Goal: Task Accomplishment & Management: Use online tool/utility

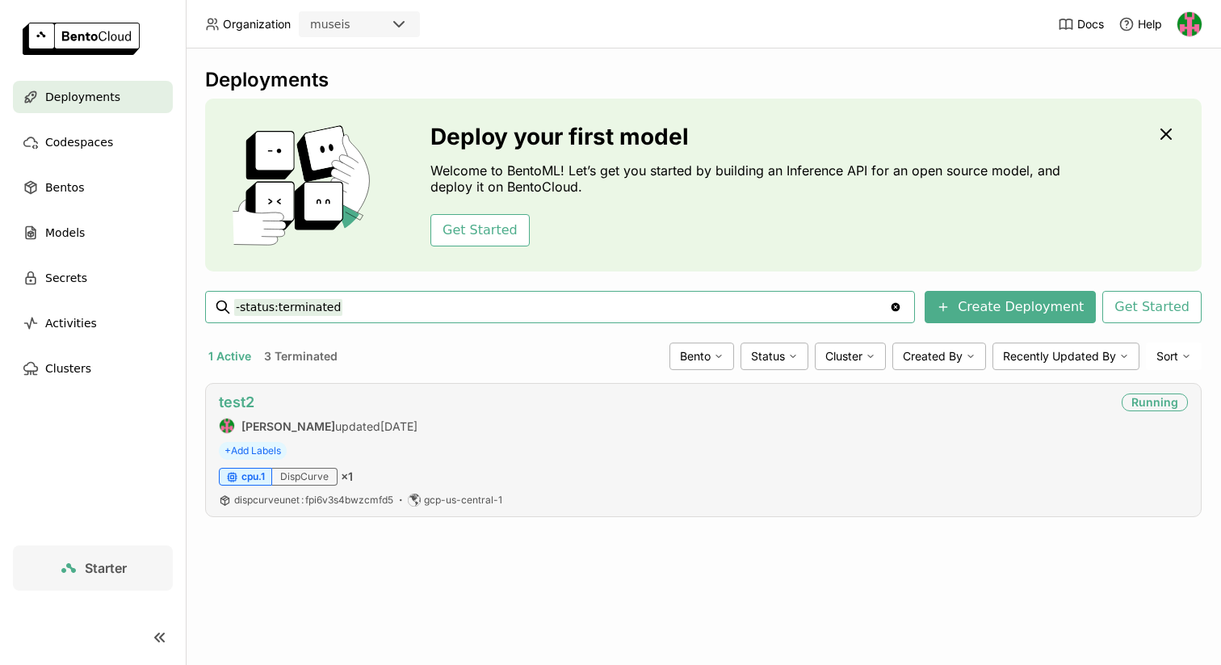
click at [233, 405] on link "test2" at bounding box center [237, 401] width 36 height 17
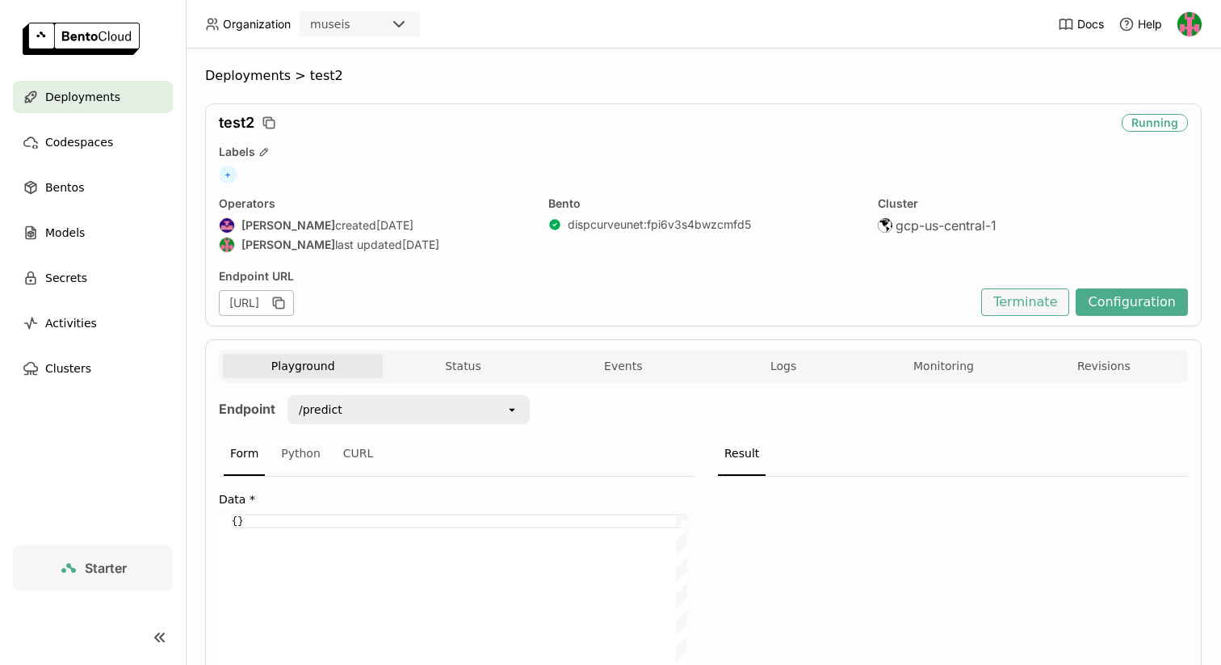
click at [1043, 295] on button "Terminate" at bounding box center [1026, 301] width 88 height 27
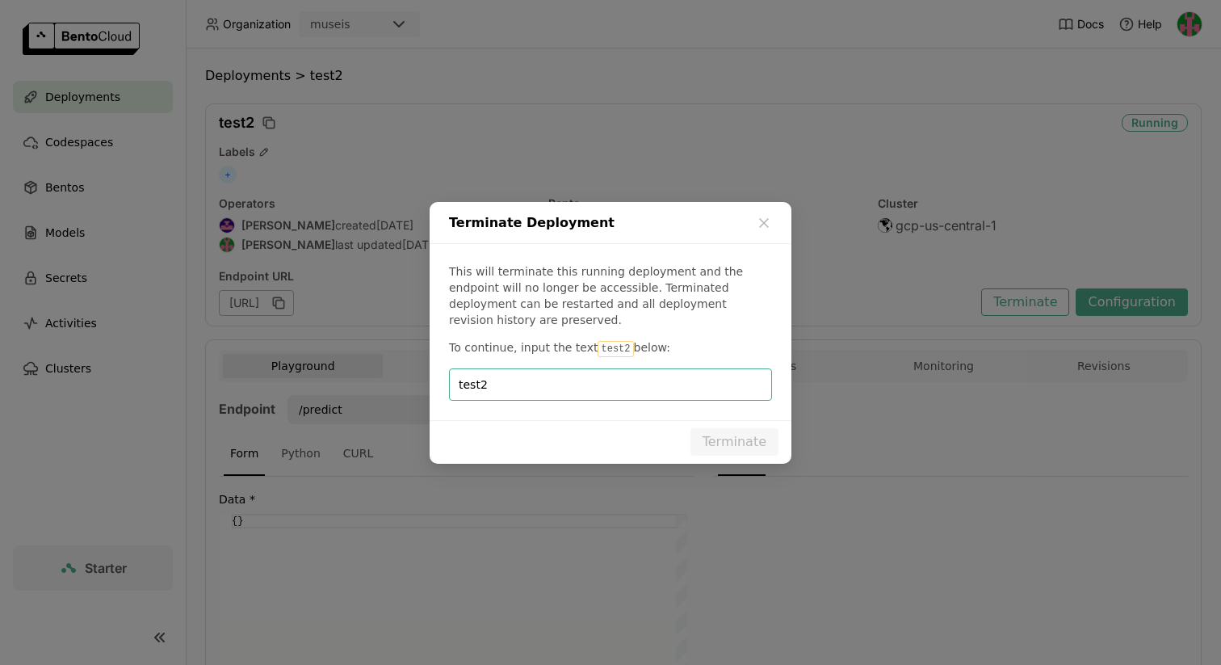
type input "test2"
click at [722, 445] on button "Terminate" at bounding box center [735, 441] width 88 height 27
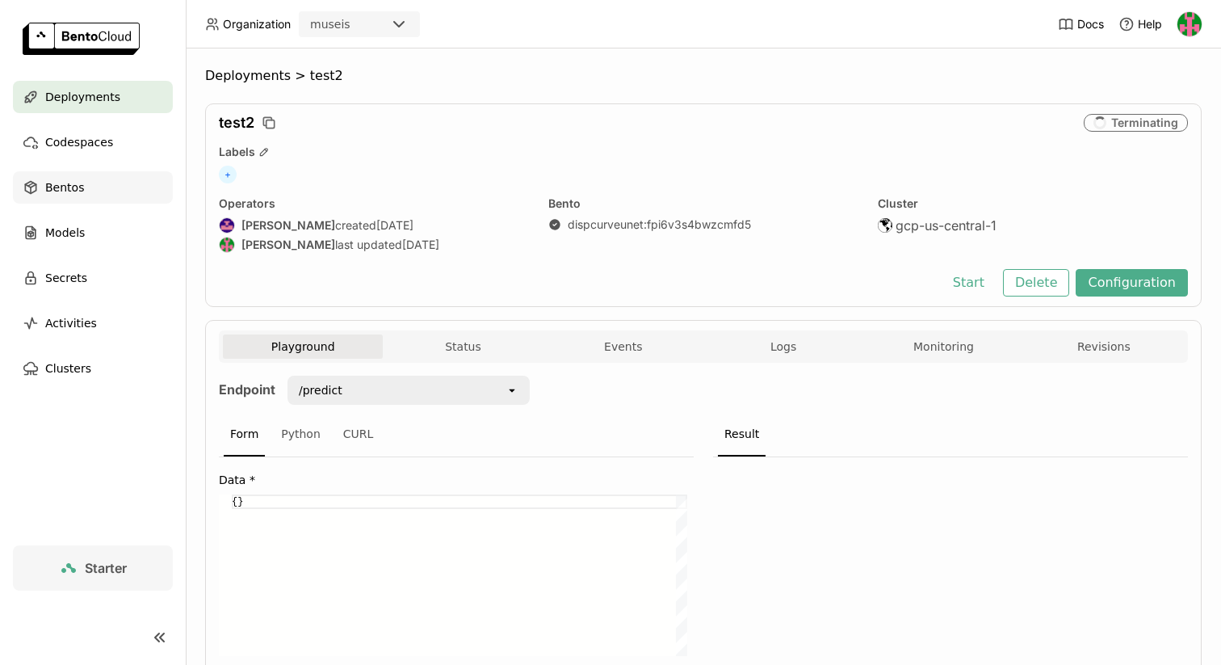
click at [95, 187] on div "Bentos" at bounding box center [93, 187] width 160 height 32
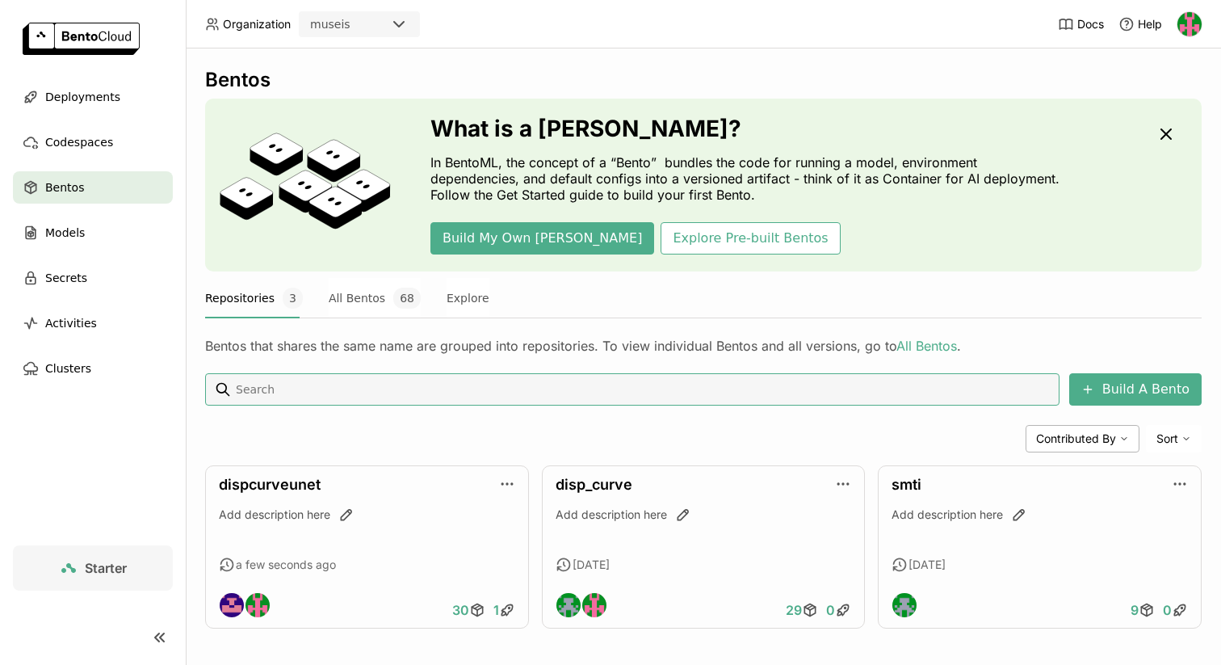
scroll to position [7, 0]
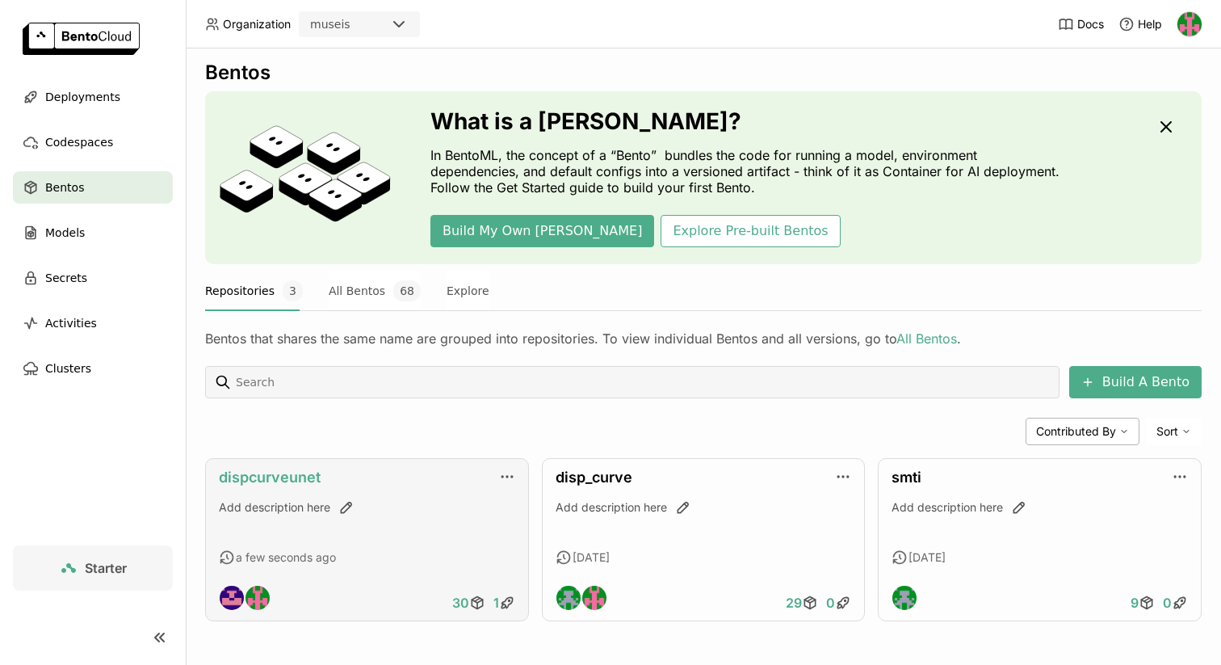
click at [276, 481] on link "dispcurveunet" at bounding box center [270, 477] width 102 height 17
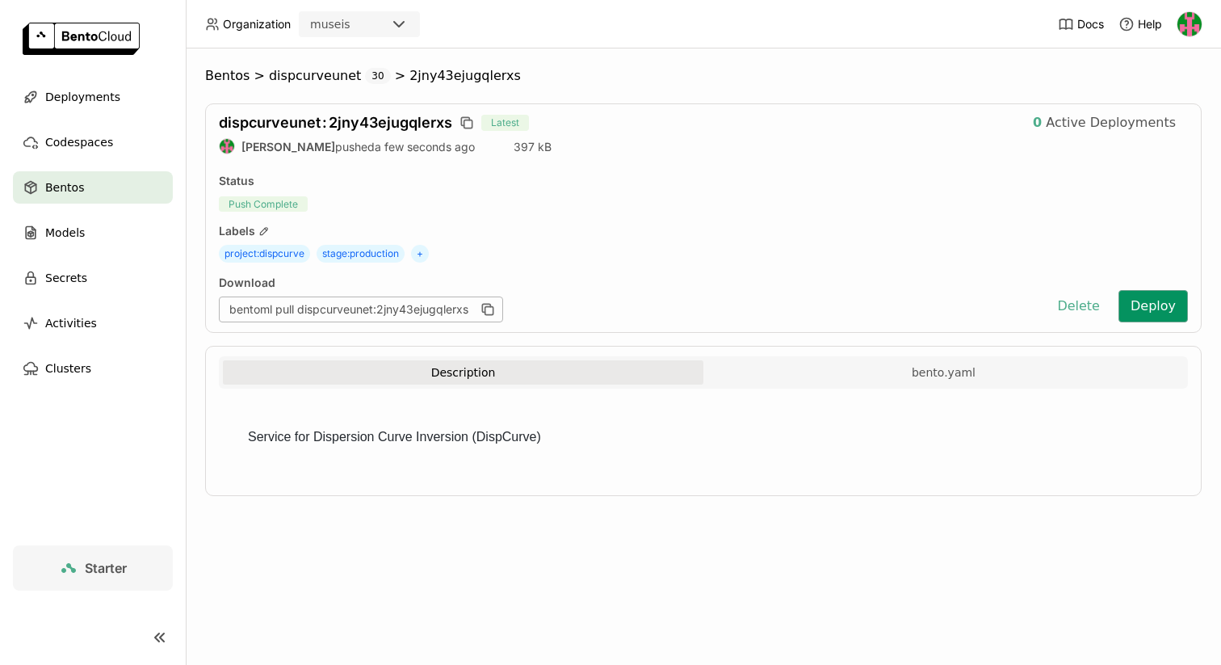
click at [1154, 321] on button "Deploy" at bounding box center [1153, 306] width 69 height 32
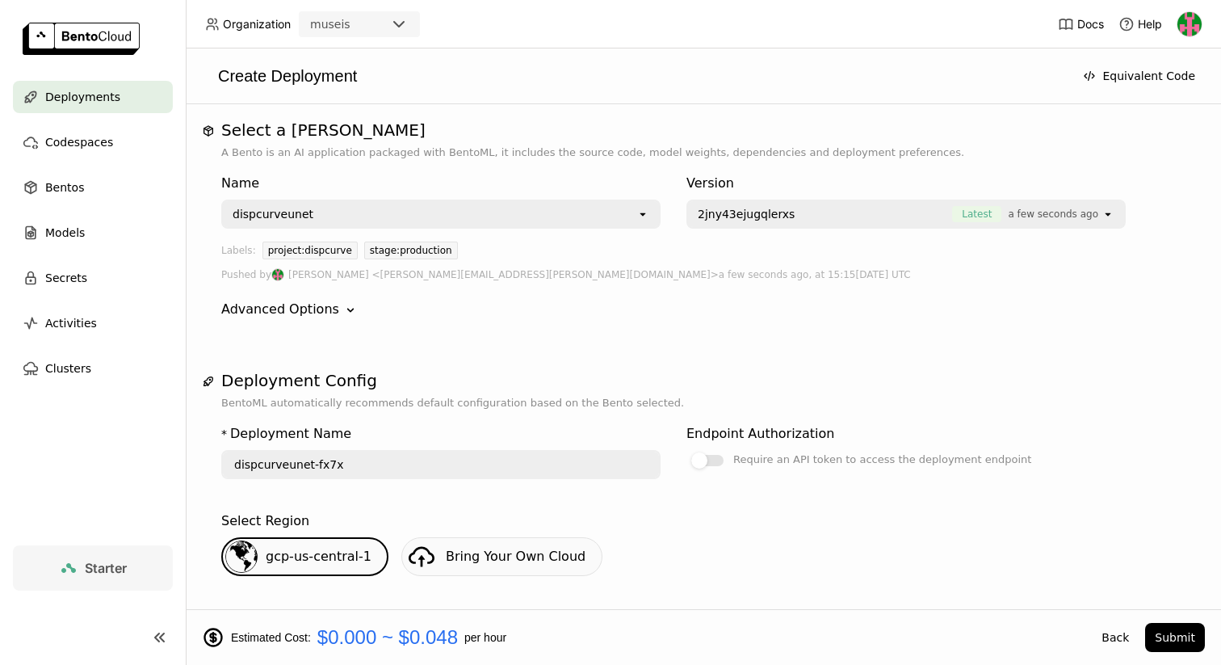
click at [1116, 216] on div "open" at bounding box center [1113, 214] width 23 height 26
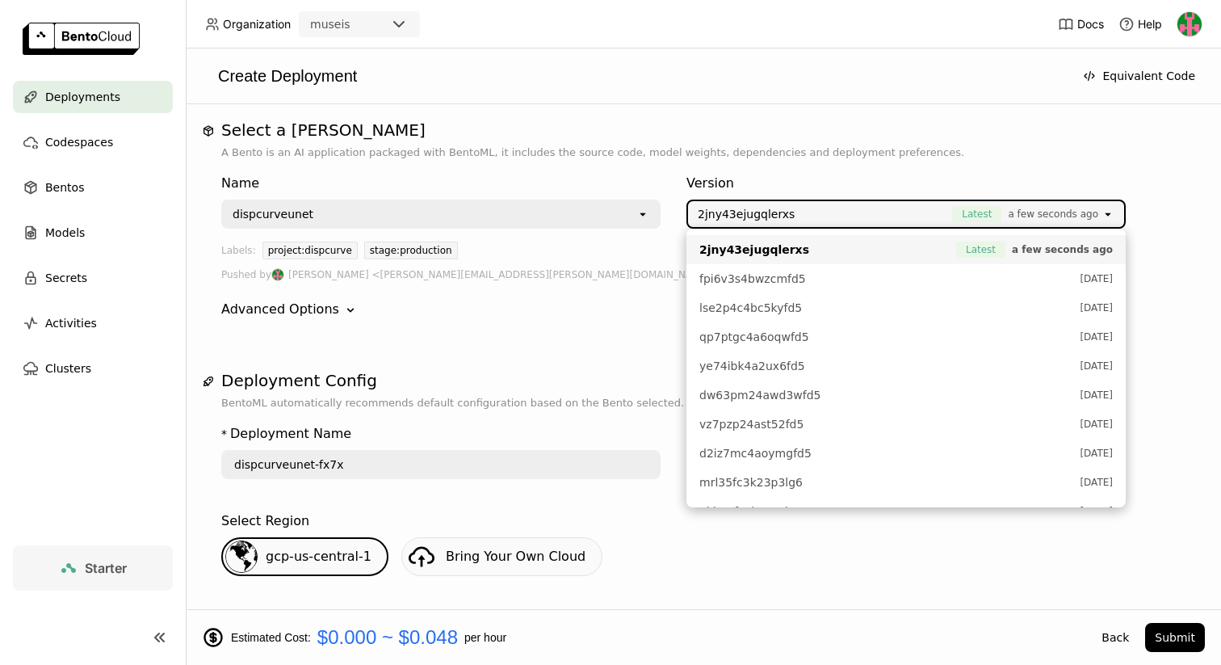
click at [1137, 220] on div "Name dispcurveunet open Version 2jny43ejugqlerxs Latest a few seconds ago open" at bounding box center [703, 197] width 965 height 61
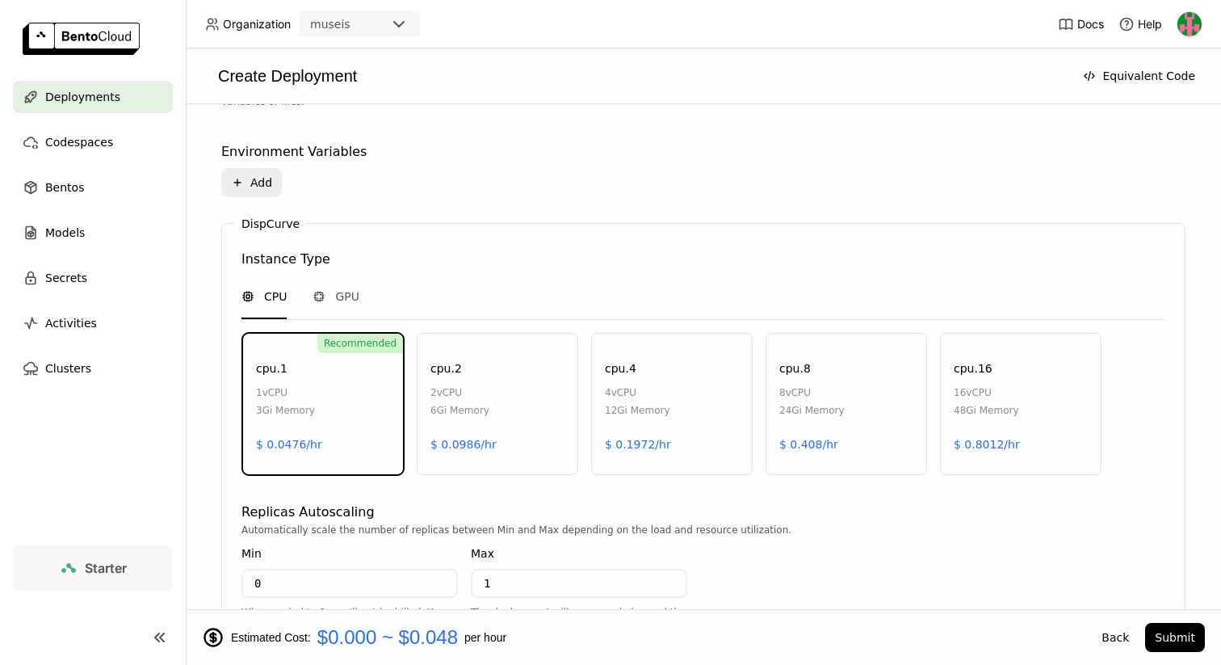
scroll to position [606, 0]
click at [341, 293] on span "GPU" at bounding box center [347, 296] width 24 height 16
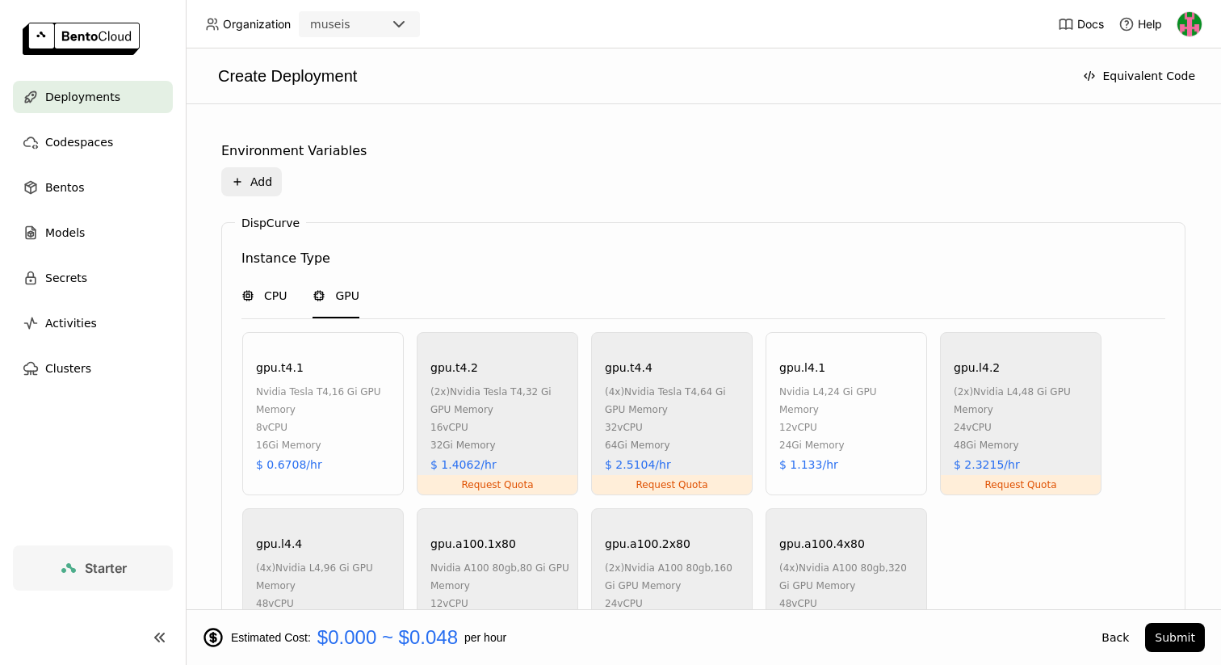
click at [270, 294] on span "CPU" at bounding box center [275, 296] width 23 height 16
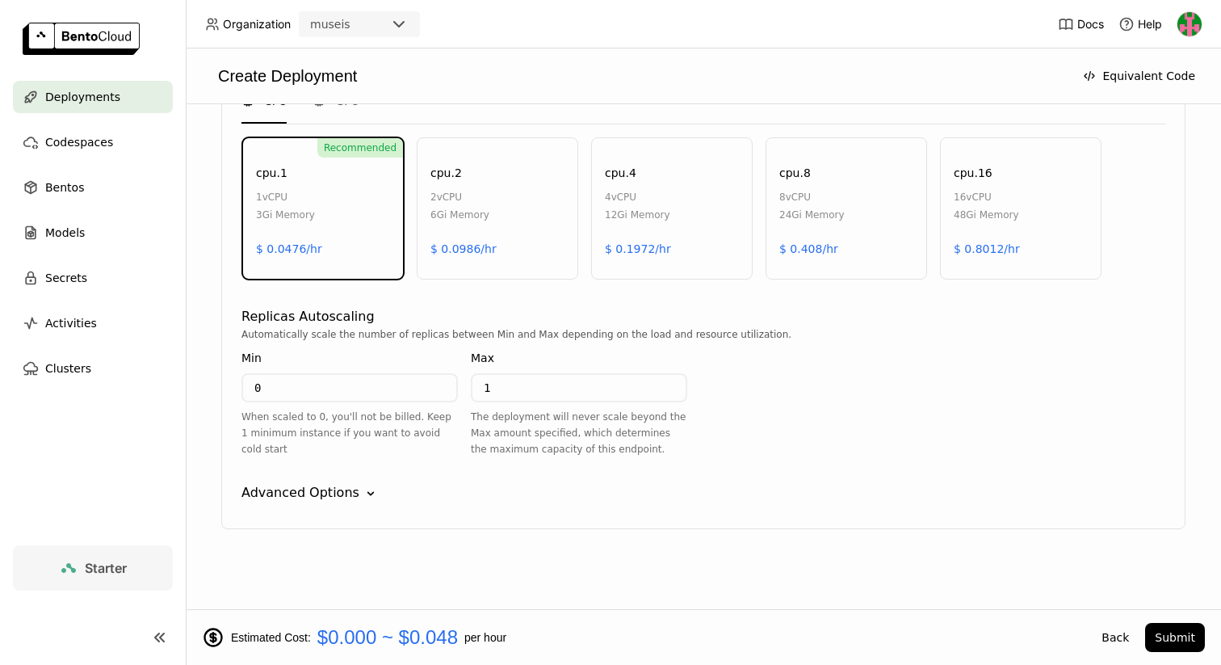
scroll to position [0, 0]
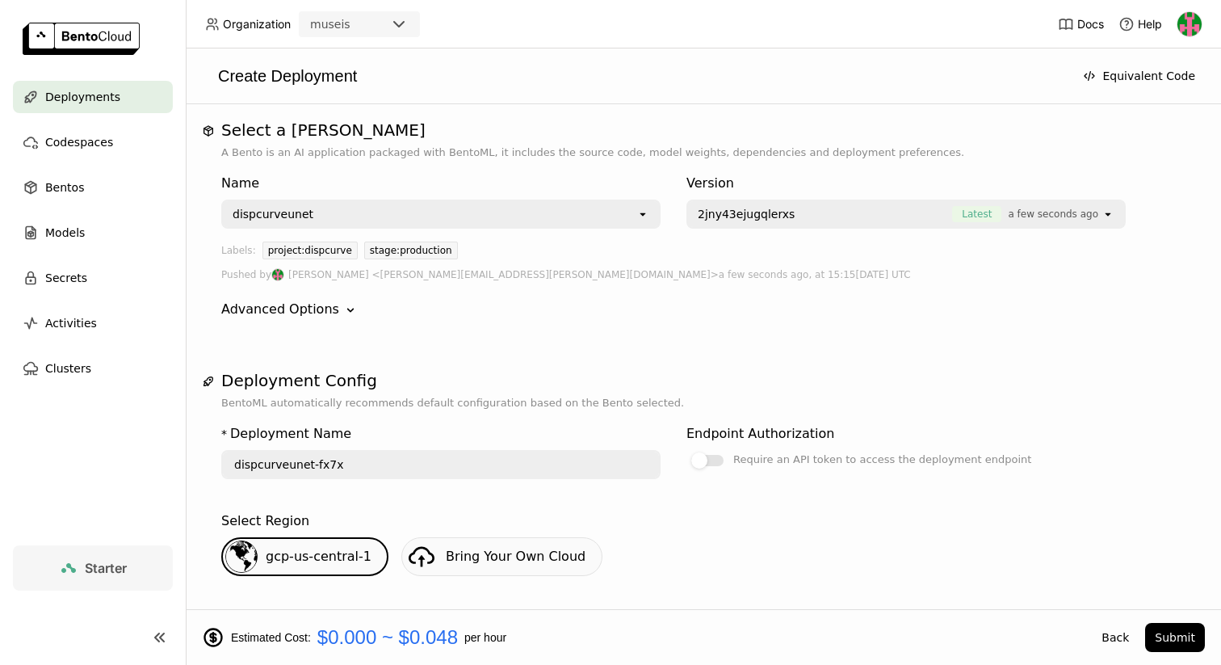
click at [345, 214] on div "dispcurveunet" at bounding box center [430, 214] width 414 height 26
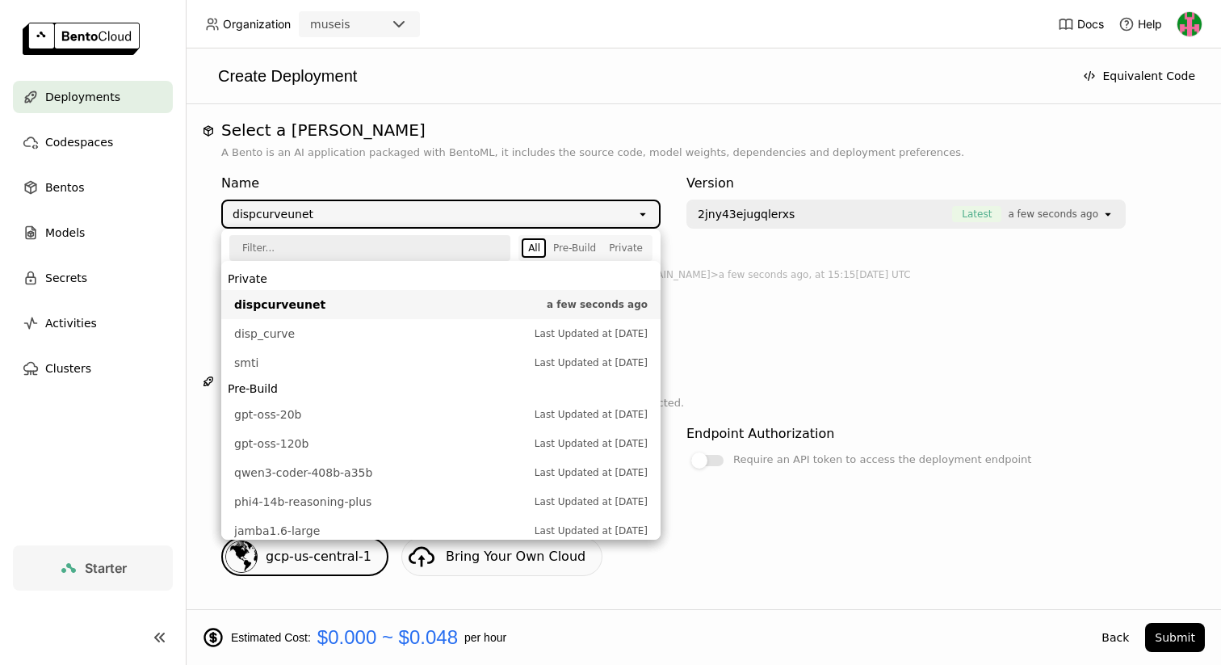
click at [404, 183] on div "Name" at bounding box center [440, 183] width 439 height 19
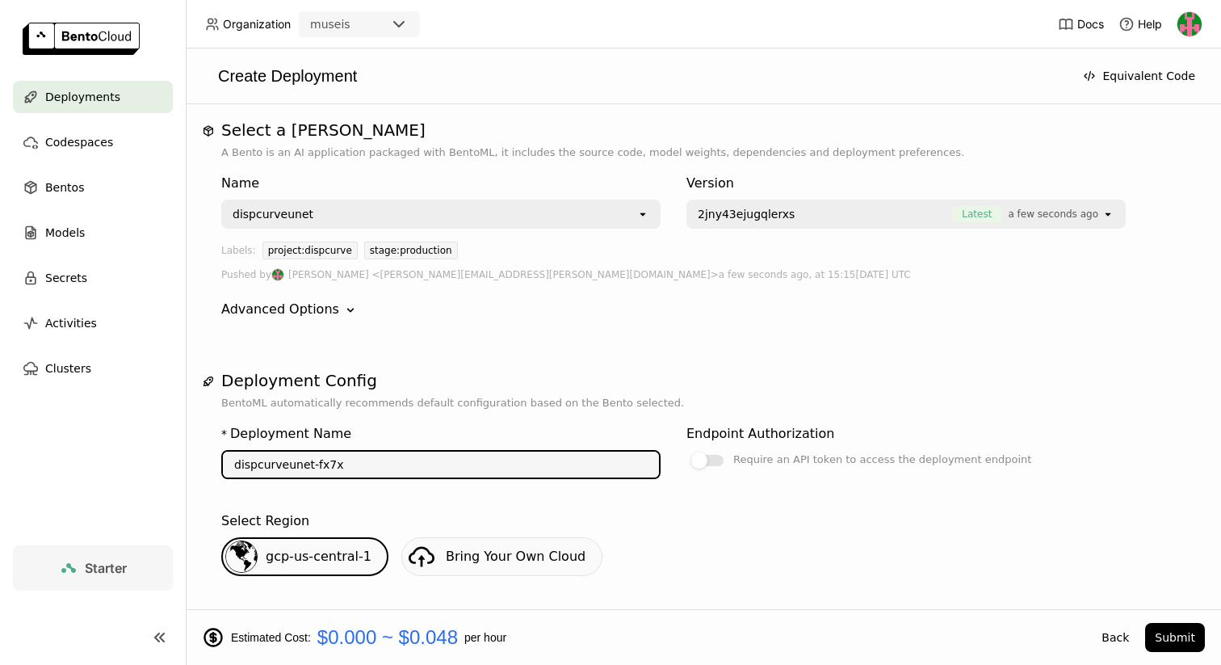
click at [378, 464] on input "dispcurveunet-fx7x" at bounding box center [441, 465] width 436 height 26
click at [419, 217] on div "dispcurveunet" at bounding box center [430, 214] width 414 height 26
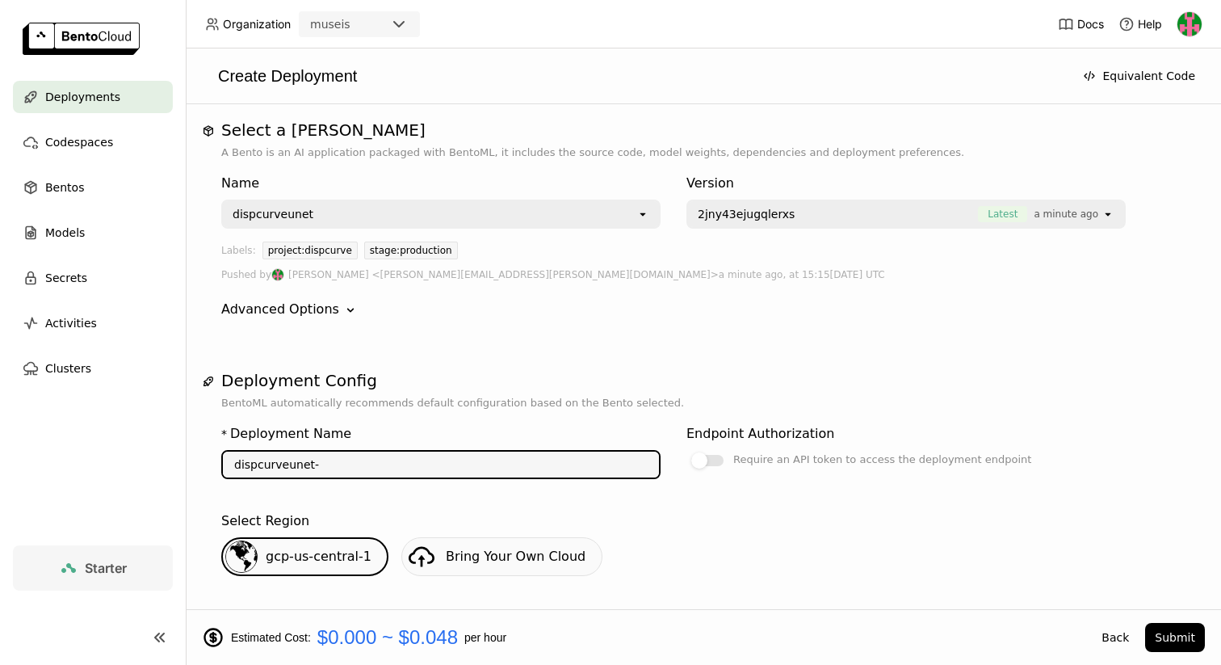
click at [458, 466] on input "dispcurveunet-" at bounding box center [441, 465] width 436 height 26
click at [1180, 632] on button "Submit" at bounding box center [1176, 637] width 60 height 29
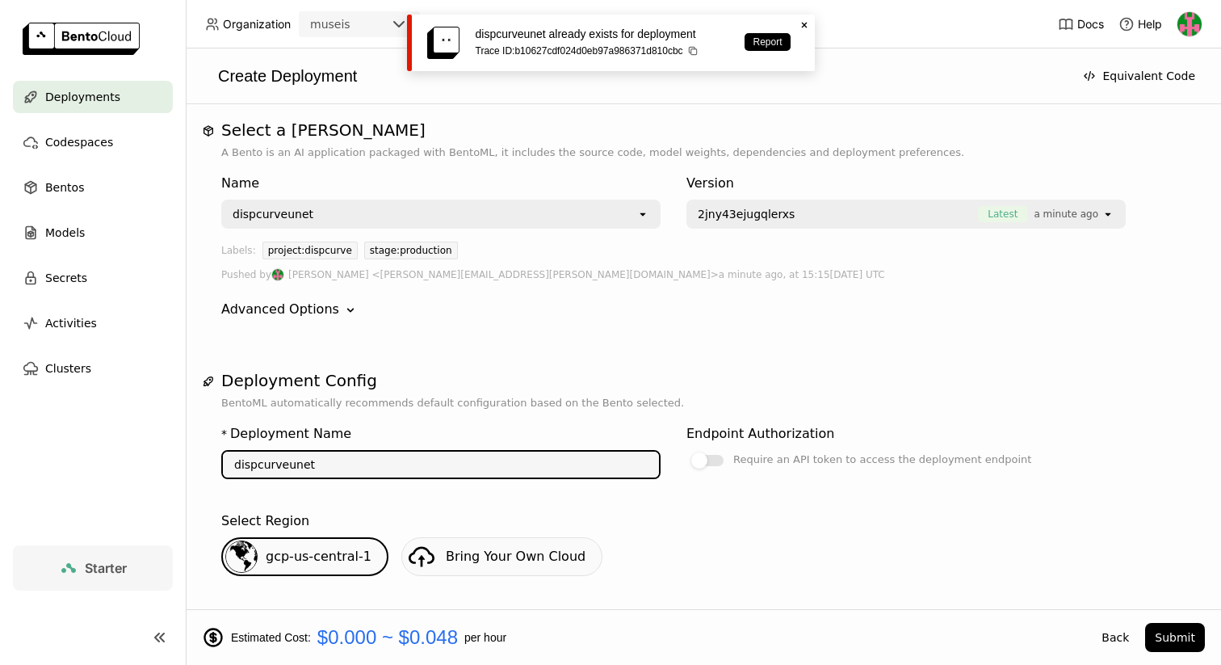
click at [335, 469] on input "dispcurveunet" at bounding box center [441, 465] width 436 height 26
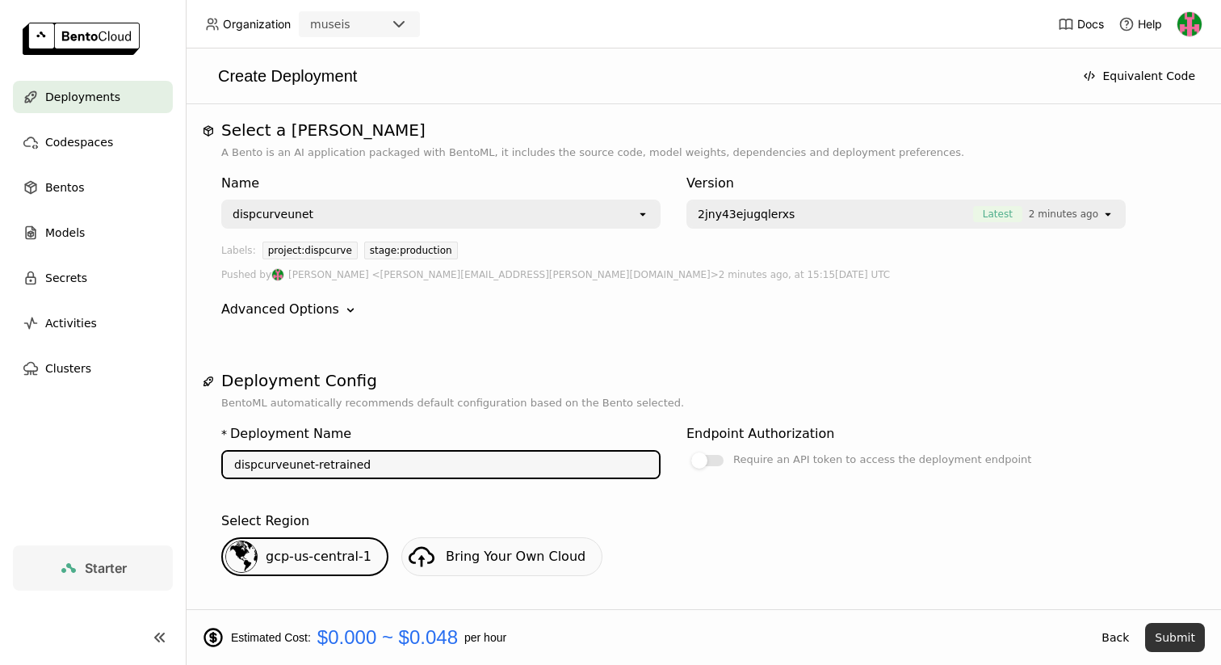
type input "dispcurveunet-retrained"
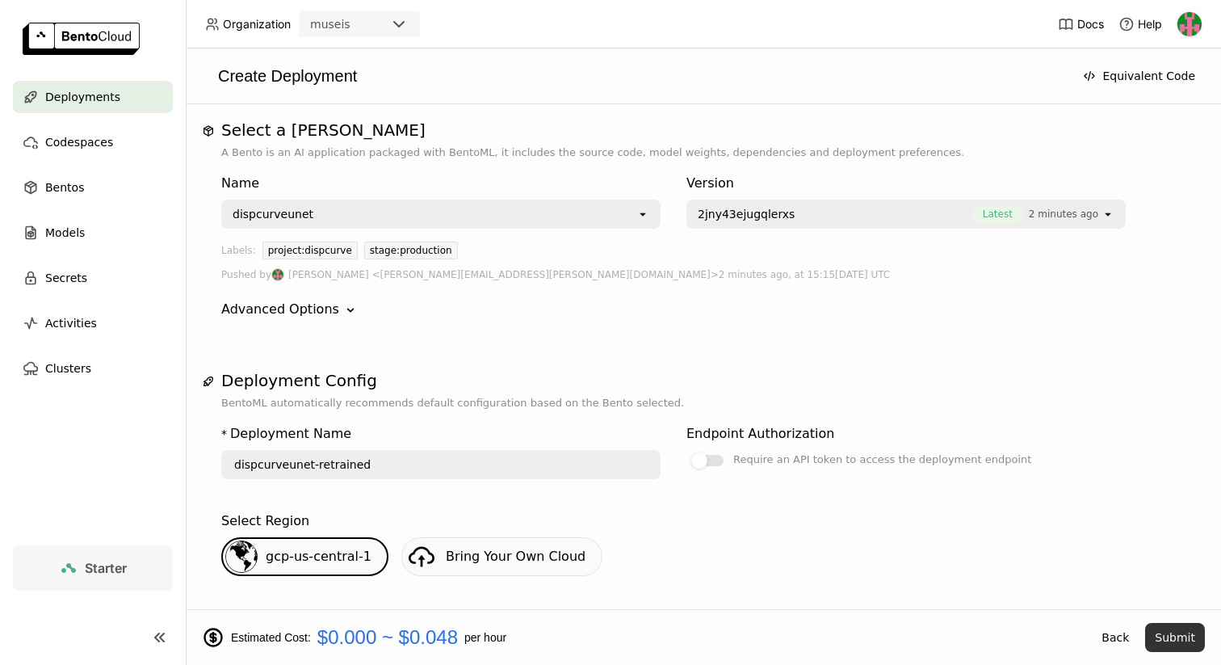
click at [1187, 637] on button "Submit" at bounding box center [1176, 637] width 60 height 29
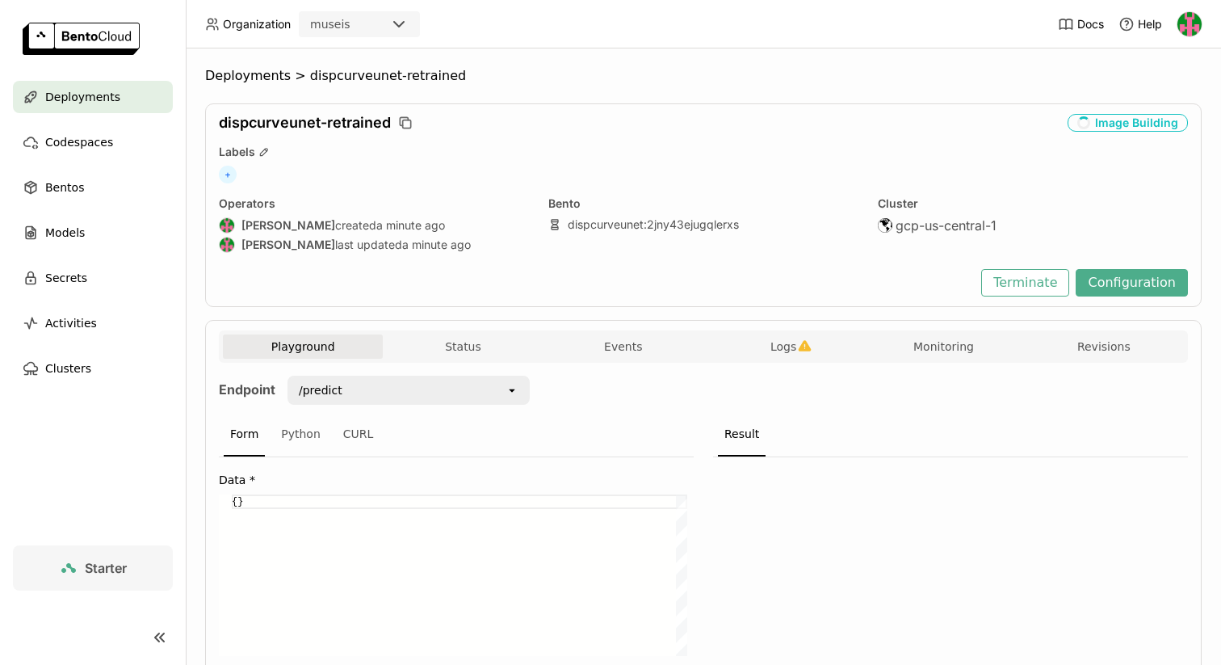
click at [797, 359] on div "Playground Status Events Logs Monitoring Revisions" at bounding box center [703, 348] width 961 height 28
click at [778, 345] on span "Logs" at bounding box center [784, 346] width 26 height 15
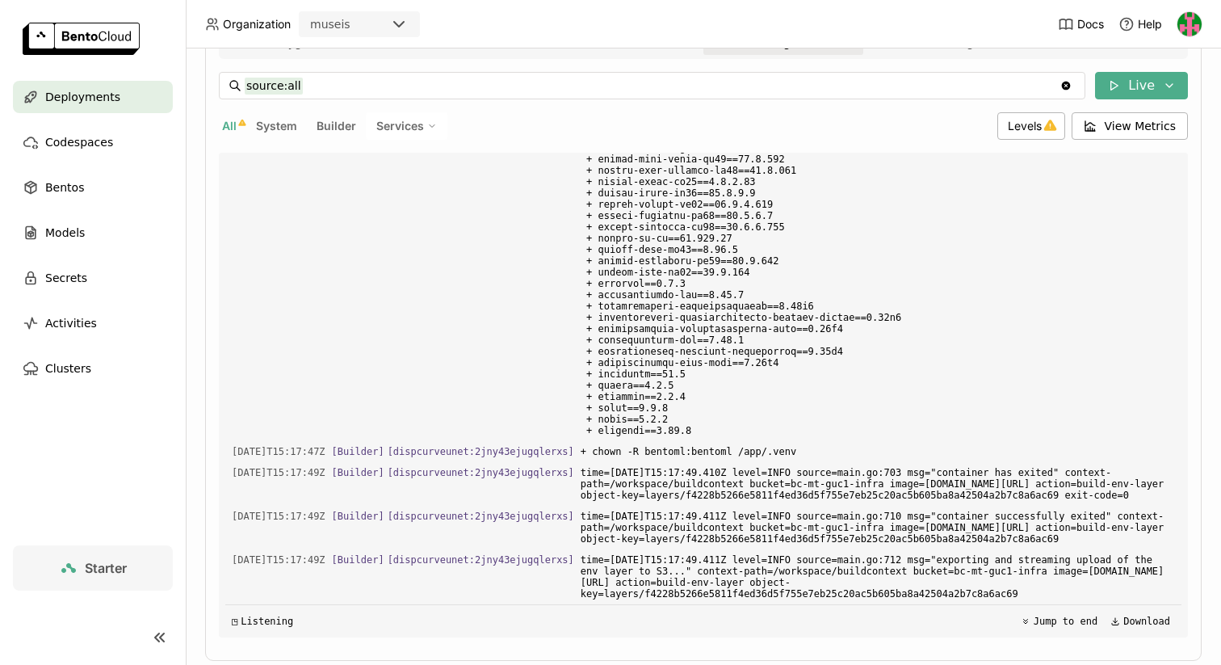
scroll to position [327, 0]
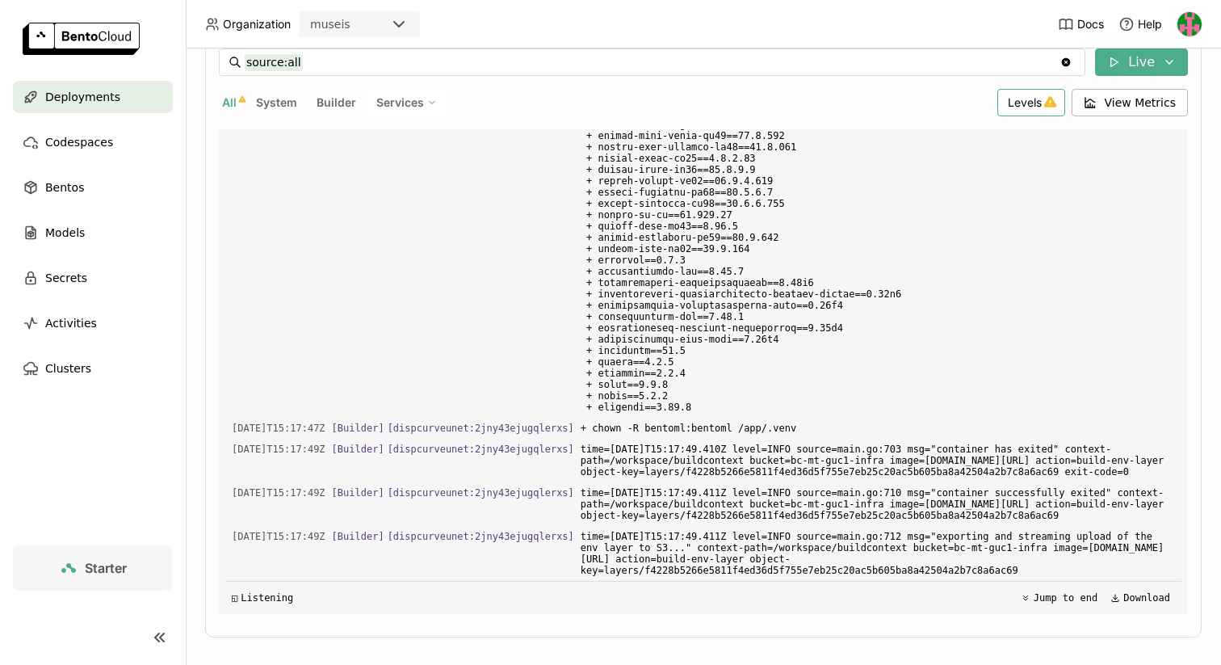
click at [1023, 109] on span "Levels" at bounding box center [1025, 102] width 34 height 14
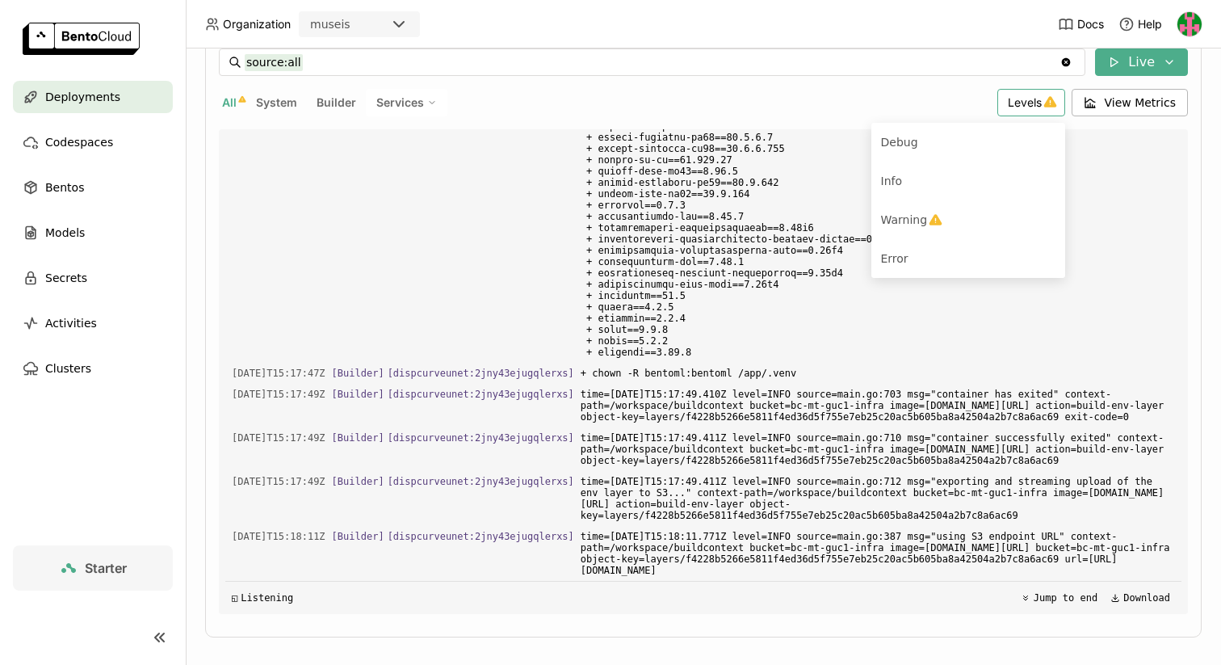
scroll to position [38054, 0]
click at [882, 56] on input "source:all" at bounding box center [652, 62] width 815 height 26
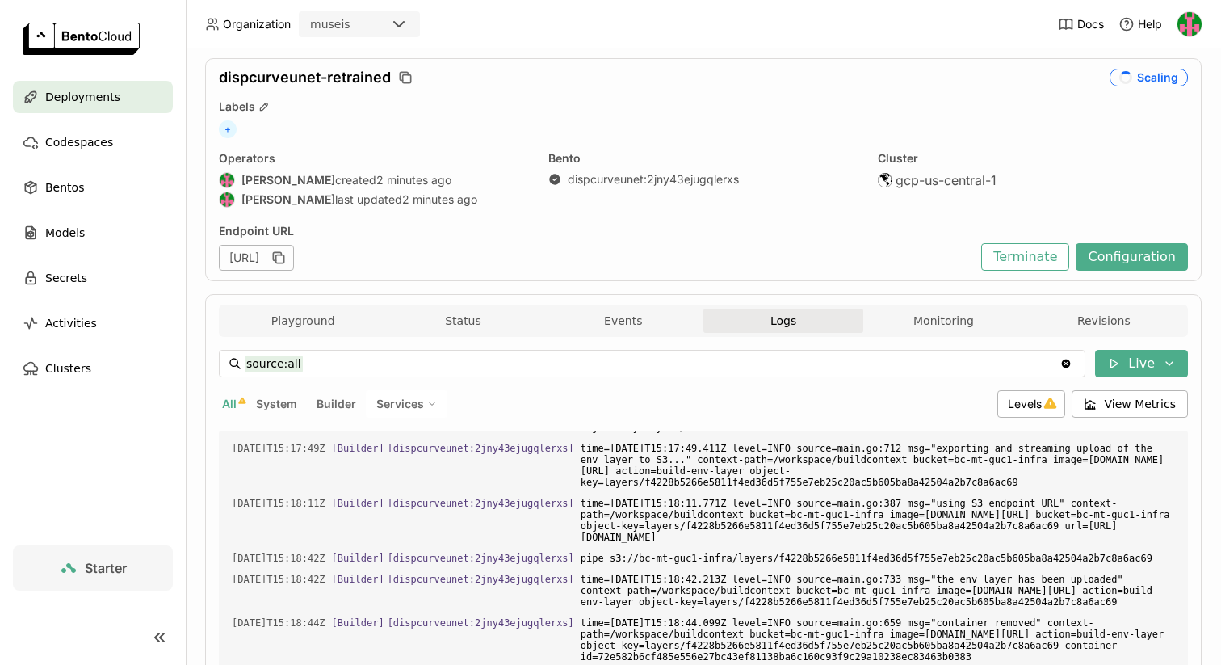
scroll to position [0, 0]
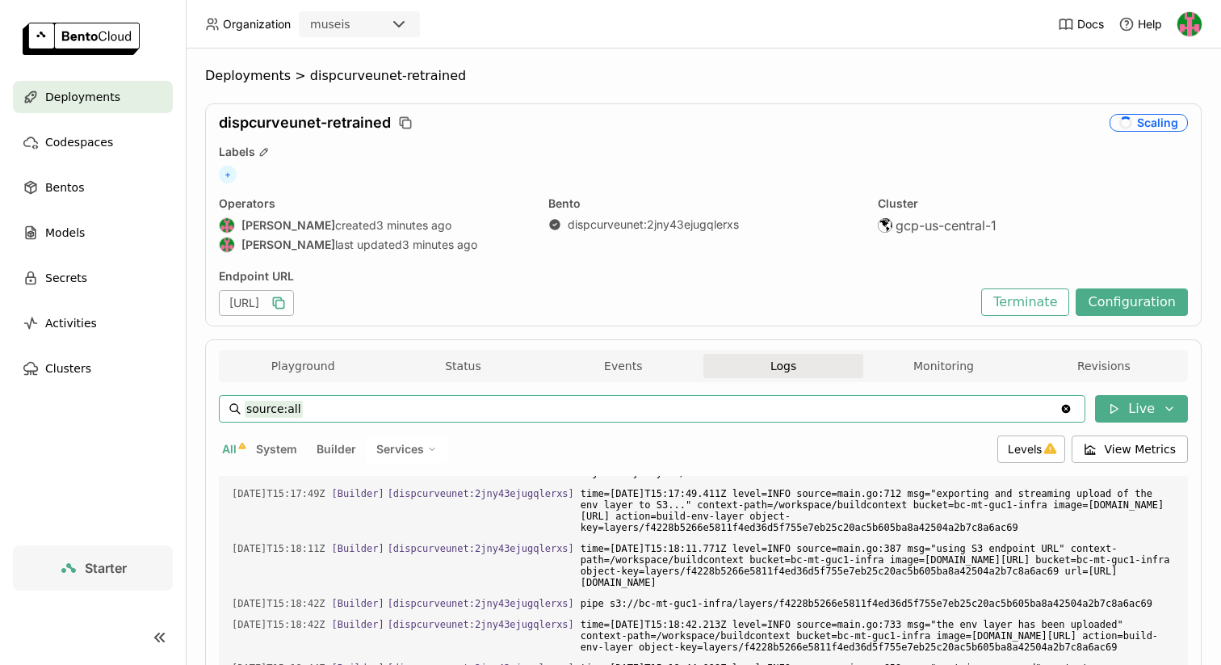
click at [287, 306] on icon "button" at bounding box center [279, 303] width 16 height 16
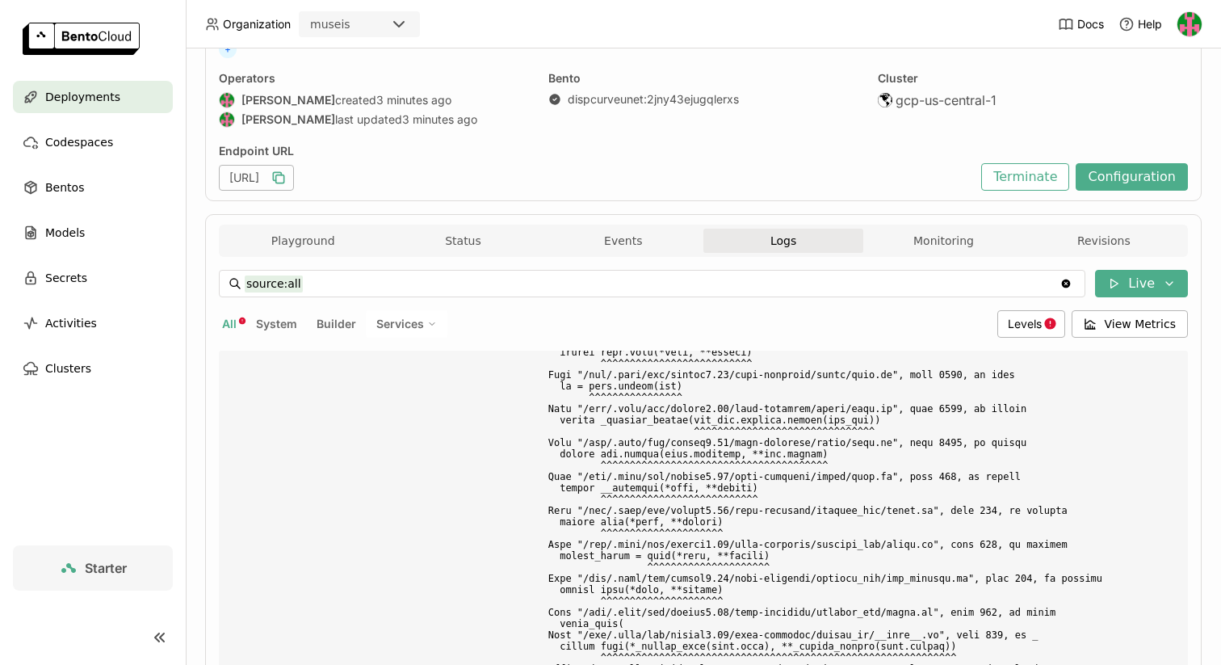
scroll to position [6, 0]
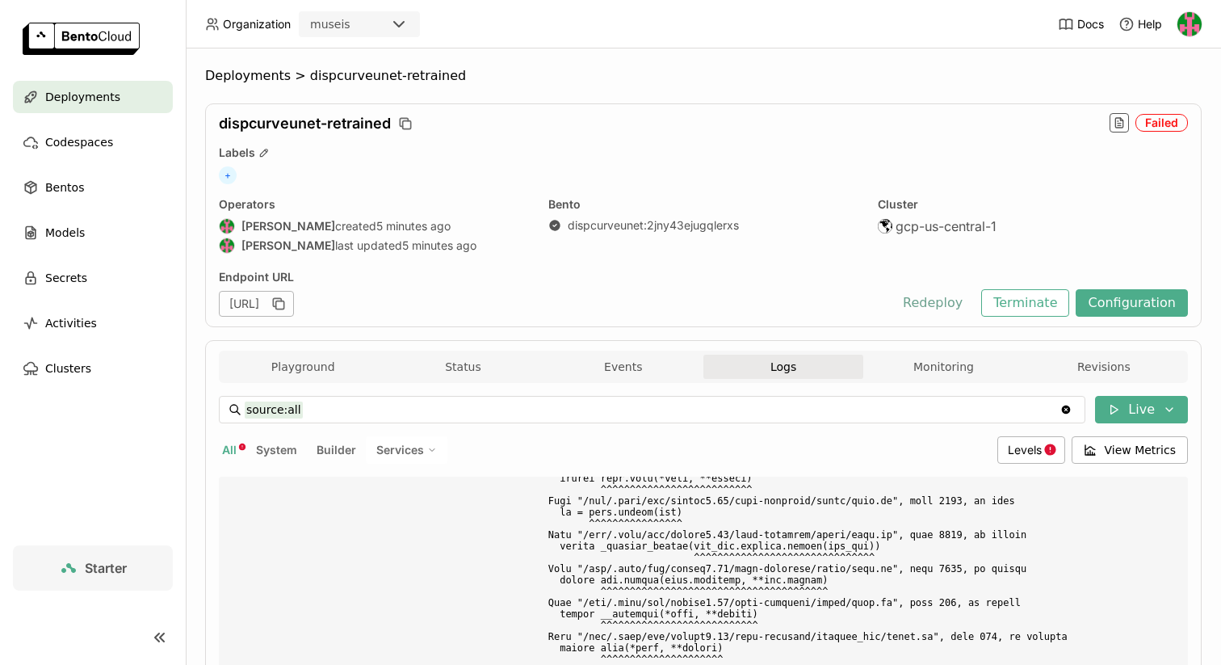
click at [964, 304] on button "Redeploy" at bounding box center [933, 302] width 84 height 27
click at [1019, 305] on button "Terminate" at bounding box center [1026, 302] width 88 height 27
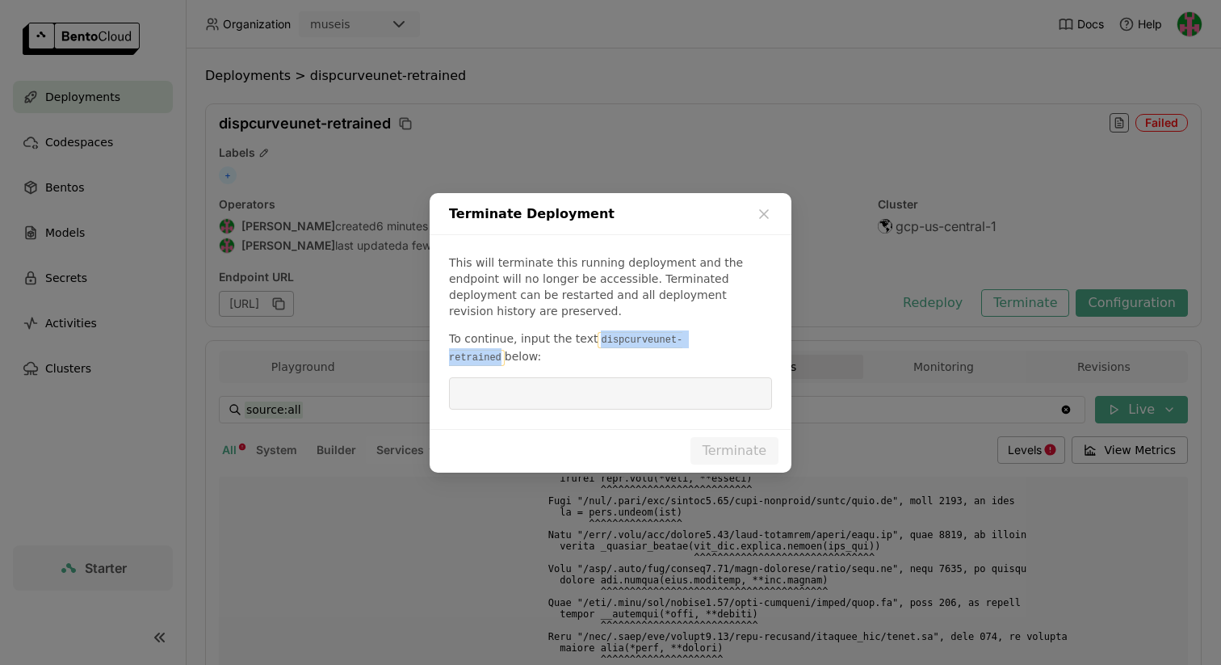
drag, startPoint x: 726, startPoint y: 339, endPoint x: 590, endPoint y: 334, distance: 136.6
click at [590, 334] on code "dispcurveunet-retrained" at bounding box center [565, 349] width 233 height 34
copy code "dispcurveunet-retrained"
click at [583, 378] on input "dialog" at bounding box center [611, 393] width 304 height 31
paste input "dispcurveunet-retrained"
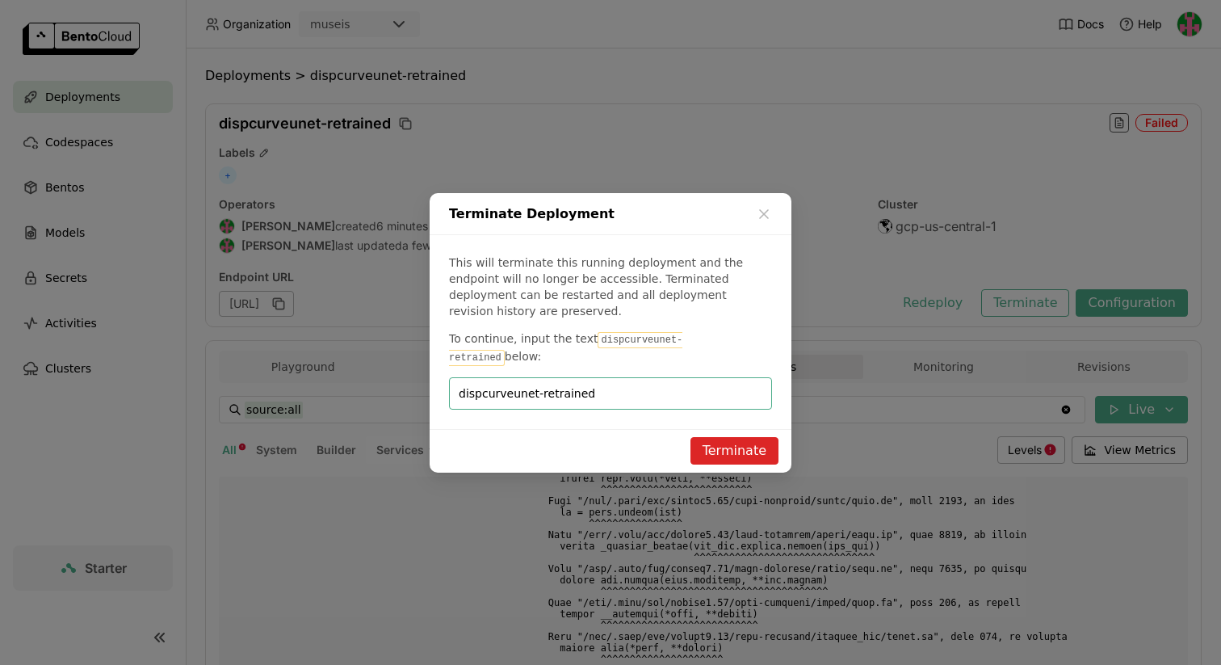
type input "dispcurveunet-retrained"
click at [736, 437] on button "Terminate" at bounding box center [735, 450] width 88 height 27
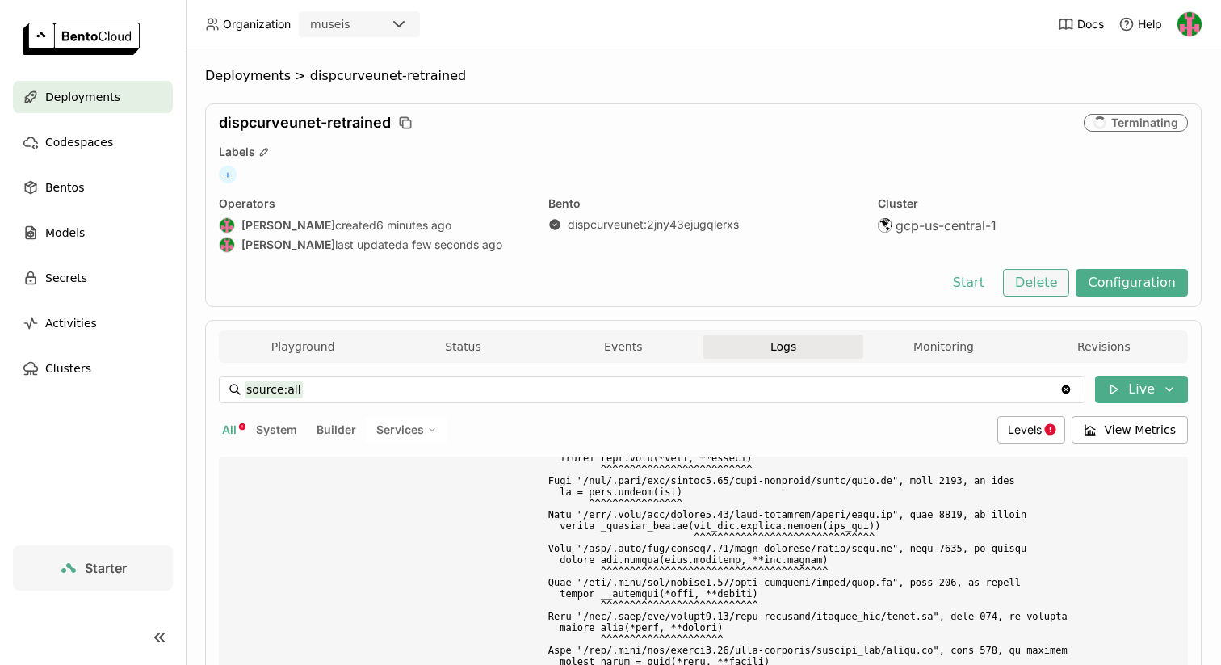
click at [1023, 286] on button "Delete" at bounding box center [1036, 282] width 67 height 27
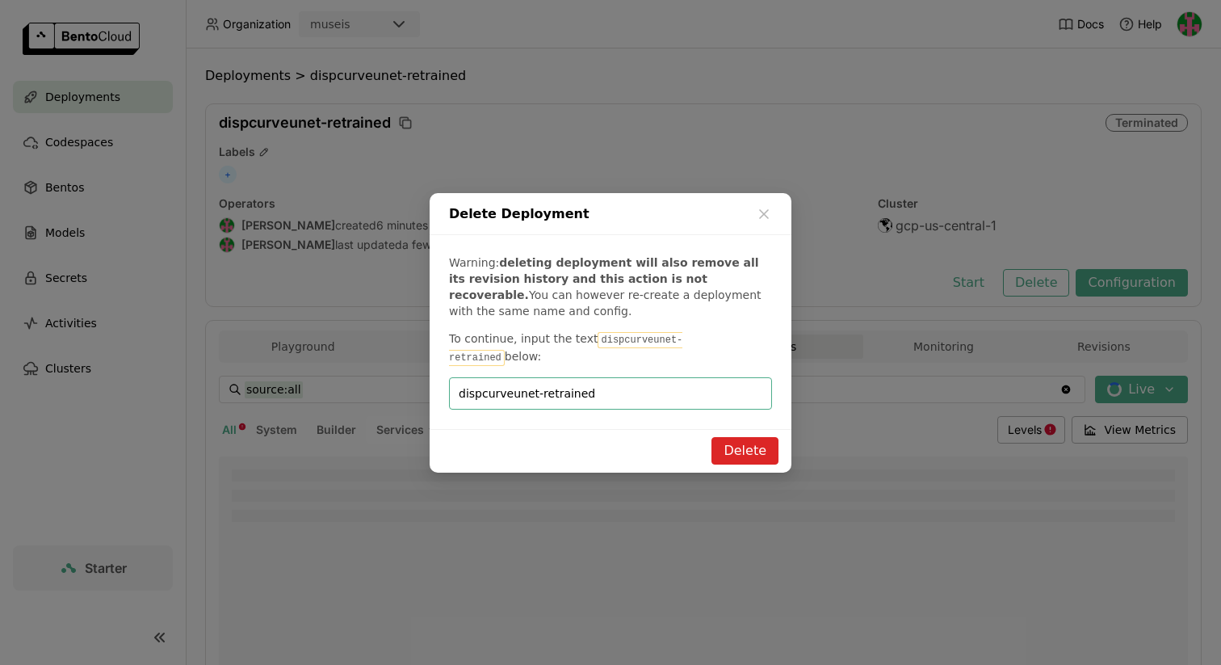
type input "dispcurveunet-retrained"
click at [729, 443] on button "Delete" at bounding box center [745, 450] width 67 height 27
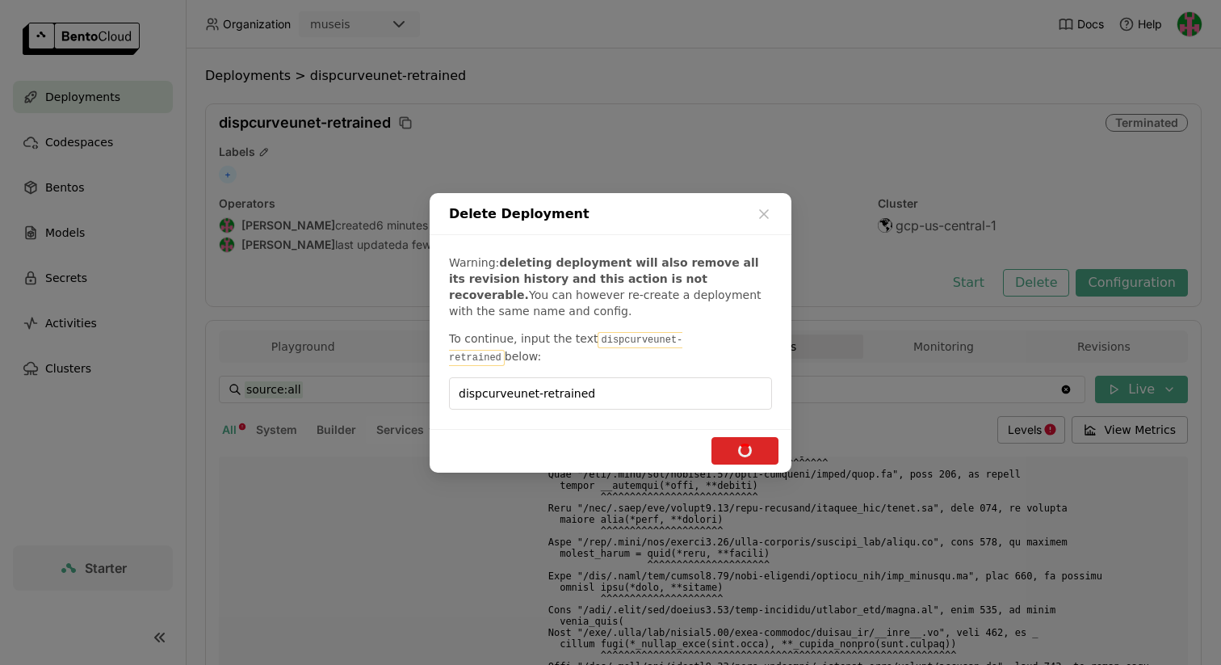
scroll to position [4873, 0]
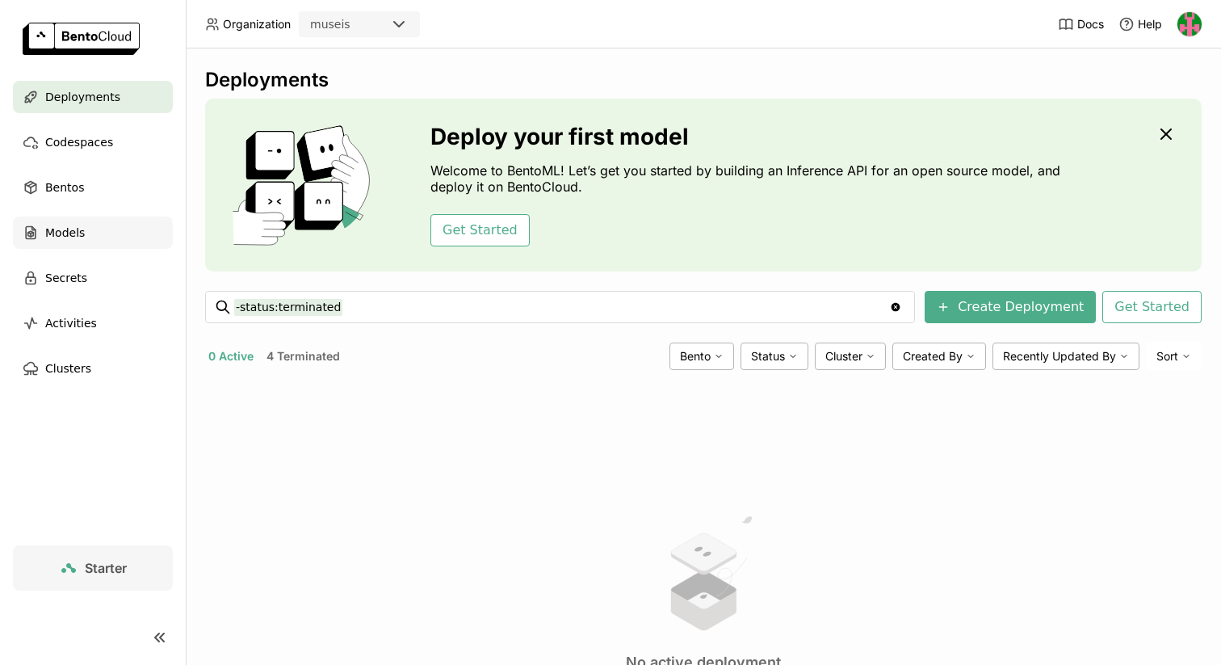
click at [91, 238] on div "Models" at bounding box center [93, 233] width 160 height 32
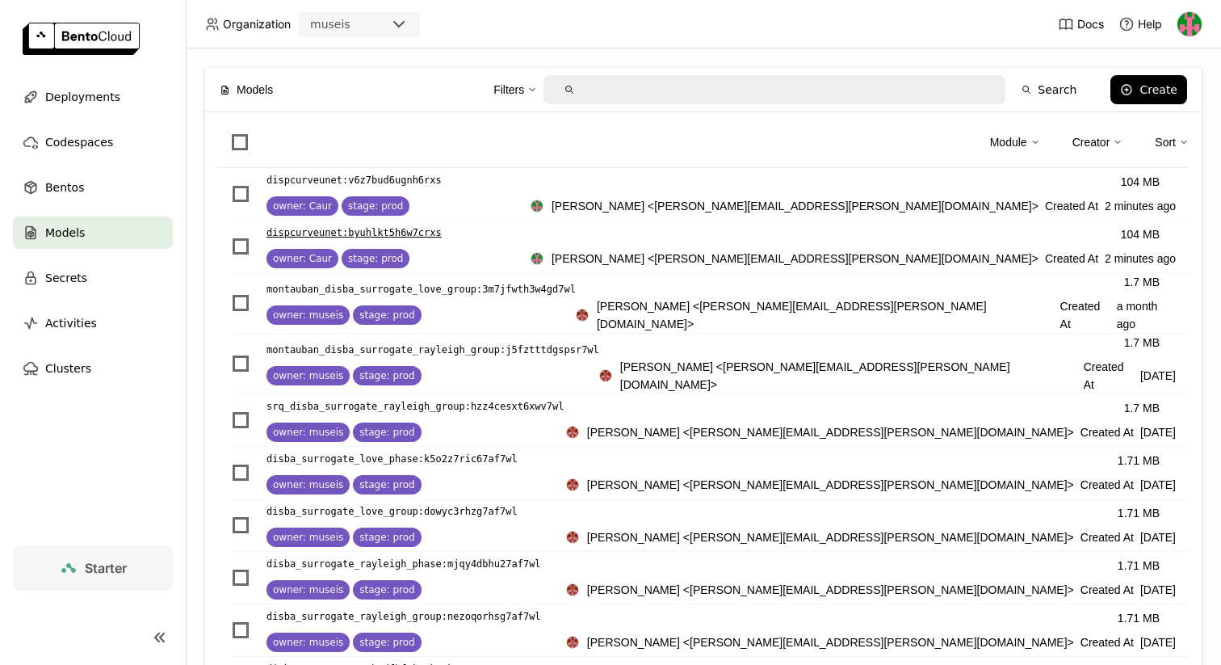
click at [393, 226] on p "dispcurveunet : byuhlkt5h6w7crxs" at bounding box center [354, 233] width 175 height 16
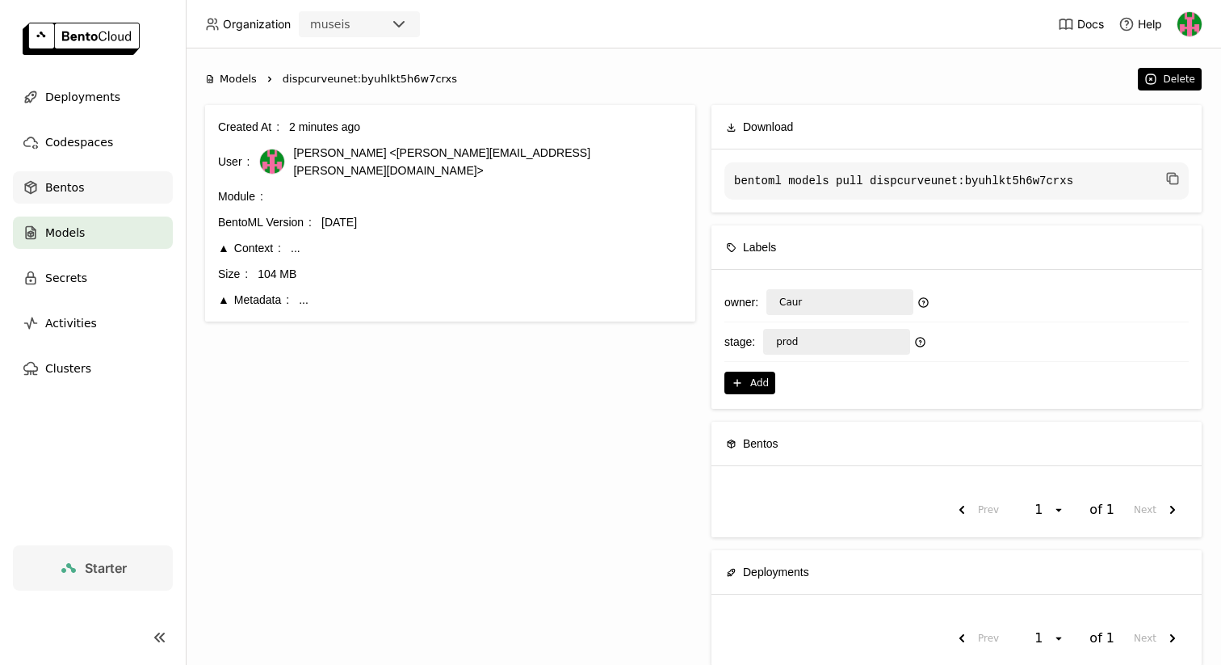
click at [65, 181] on span "Bentos" at bounding box center [64, 187] width 39 height 19
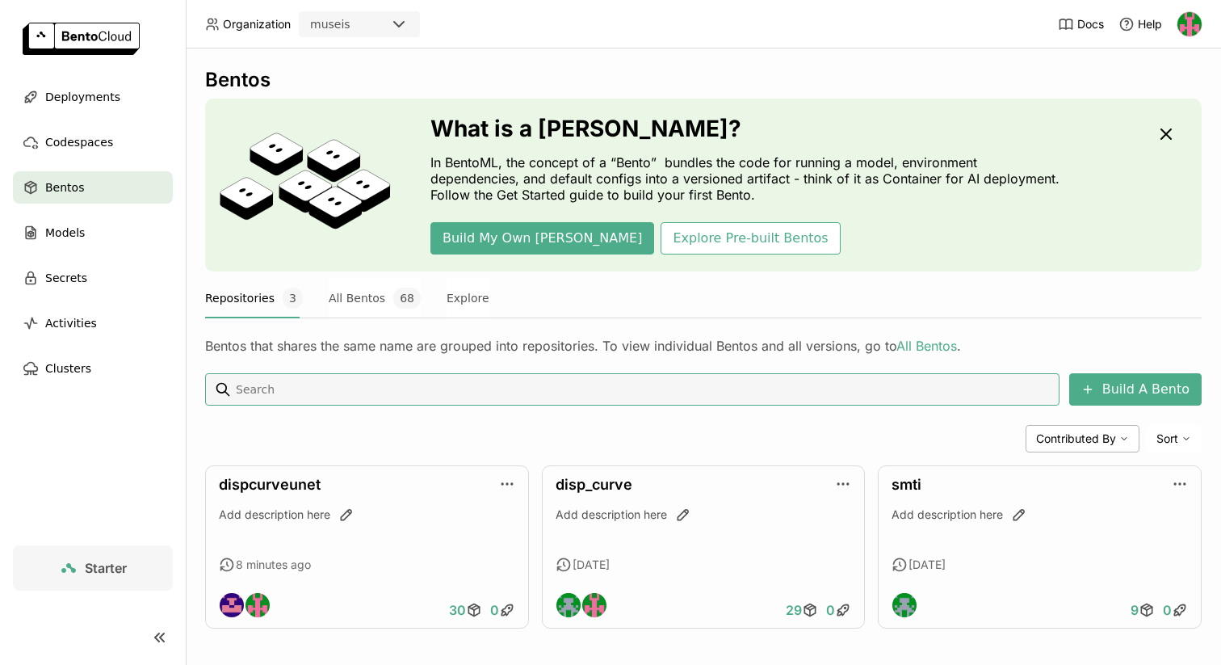
scroll to position [7, 0]
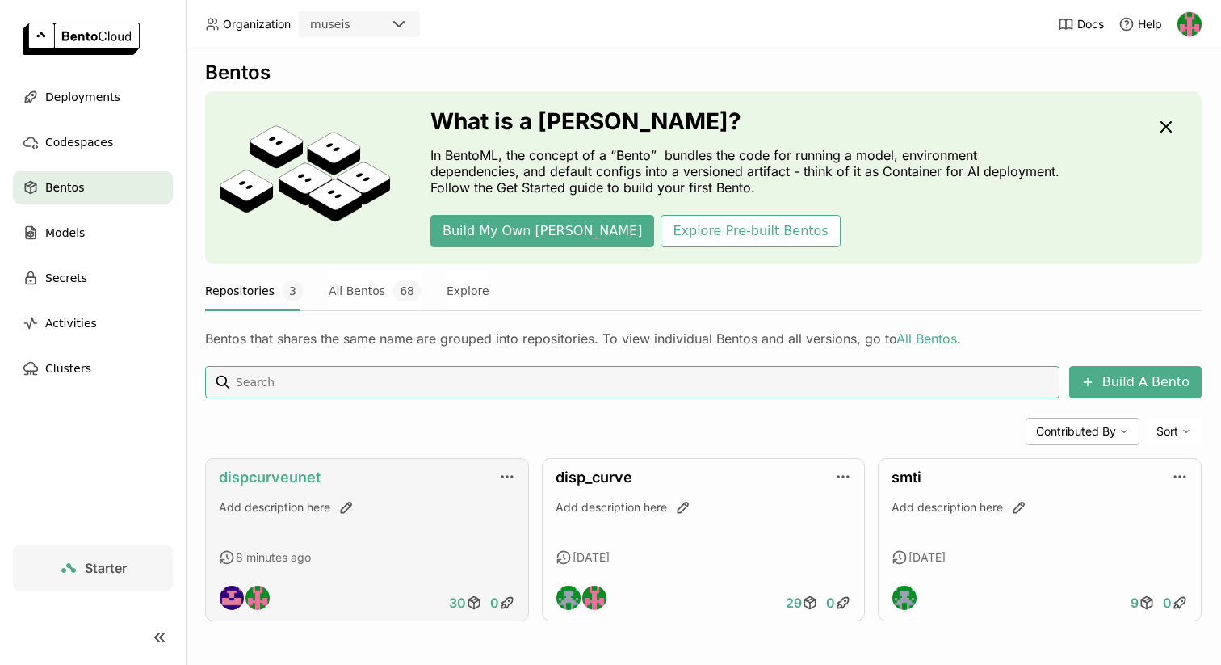
click at [286, 477] on link "dispcurveunet" at bounding box center [270, 477] width 102 height 17
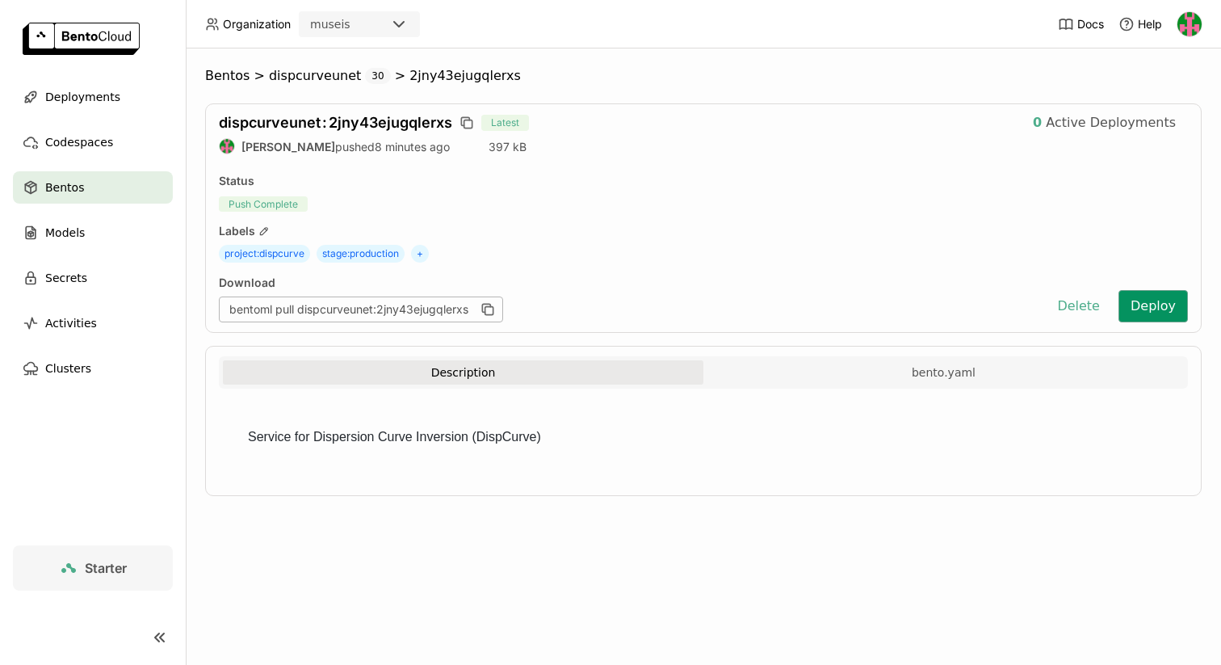
click at [1148, 311] on button "Deploy" at bounding box center [1153, 306] width 69 height 32
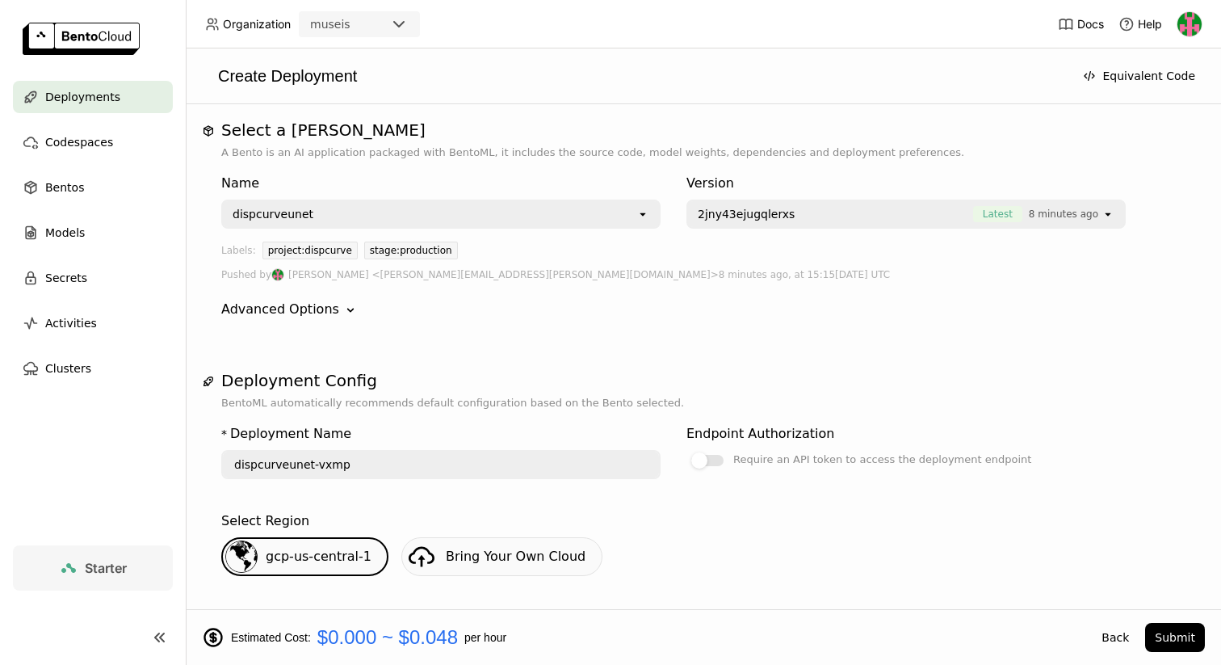
click at [416, 464] on input "dispcurveunet-vxmp" at bounding box center [441, 465] width 436 height 26
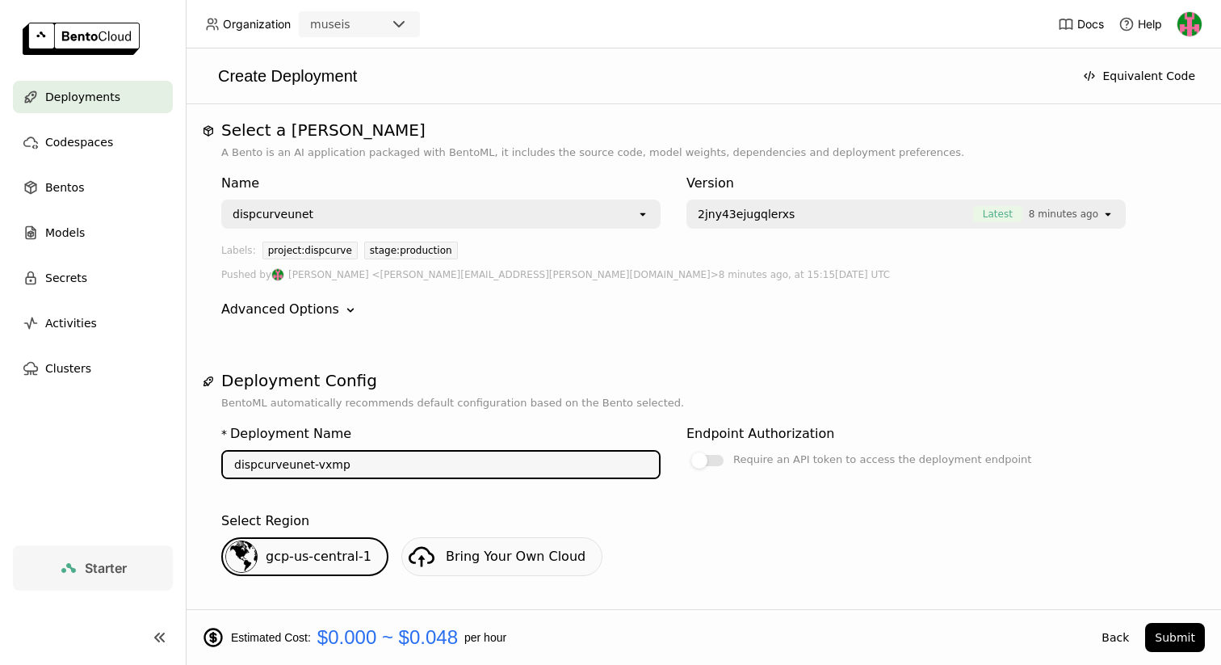
paste input "retrained"
type input "dispcurveunet-retrained"
click at [1183, 630] on button "Submit" at bounding box center [1176, 637] width 60 height 29
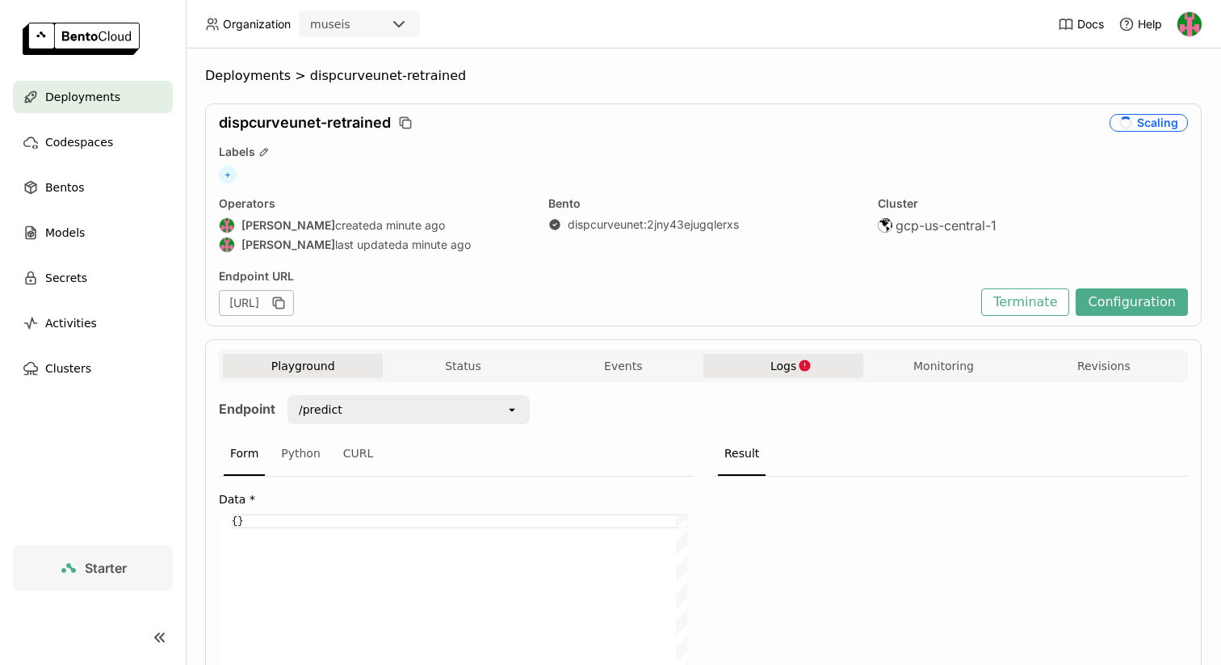
click at [771, 363] on span "Logs" at bounding box center [784, 366] width 26 height 15
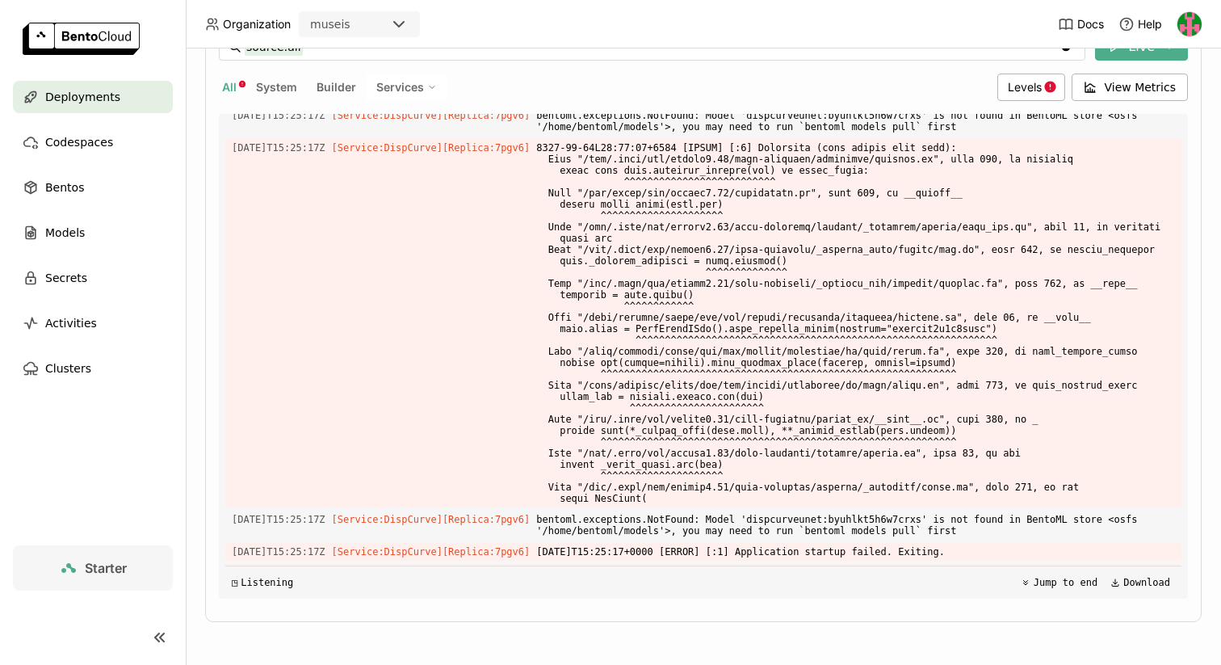
scroll to position [364, 0]
click at [65, 217] on div "Models" at bounding box center [93, 233] width 160 height 32
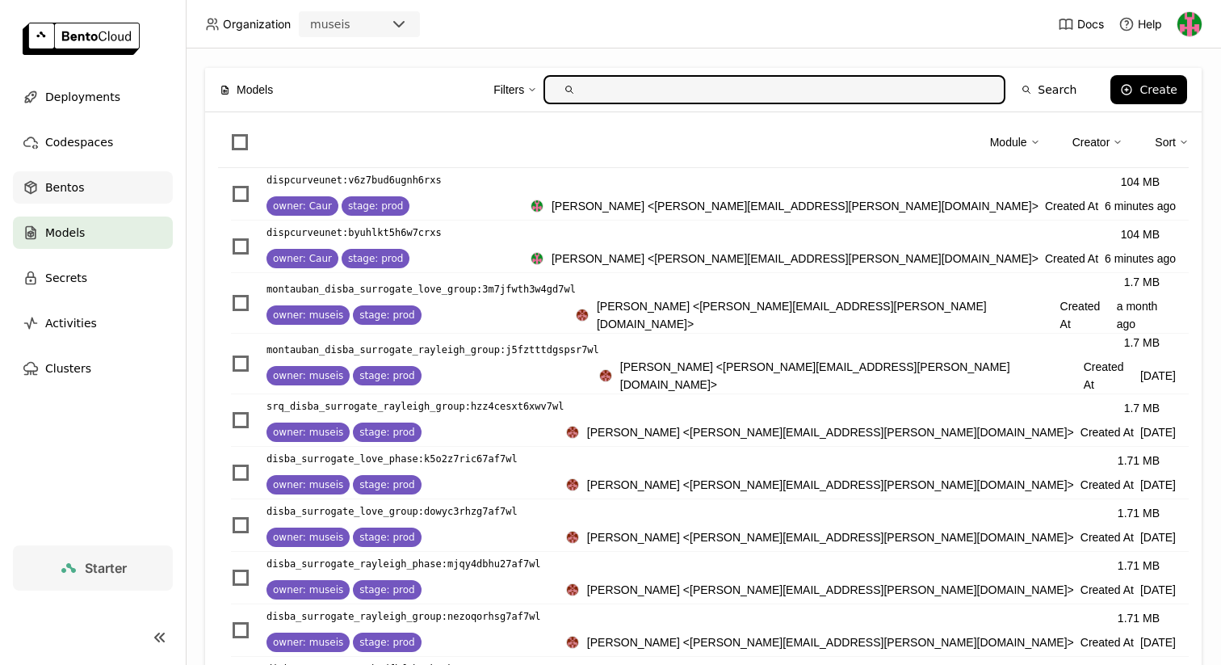
click at [69, 186] on span "Bentos" at bounding box center [64, 187] width 39 height 19
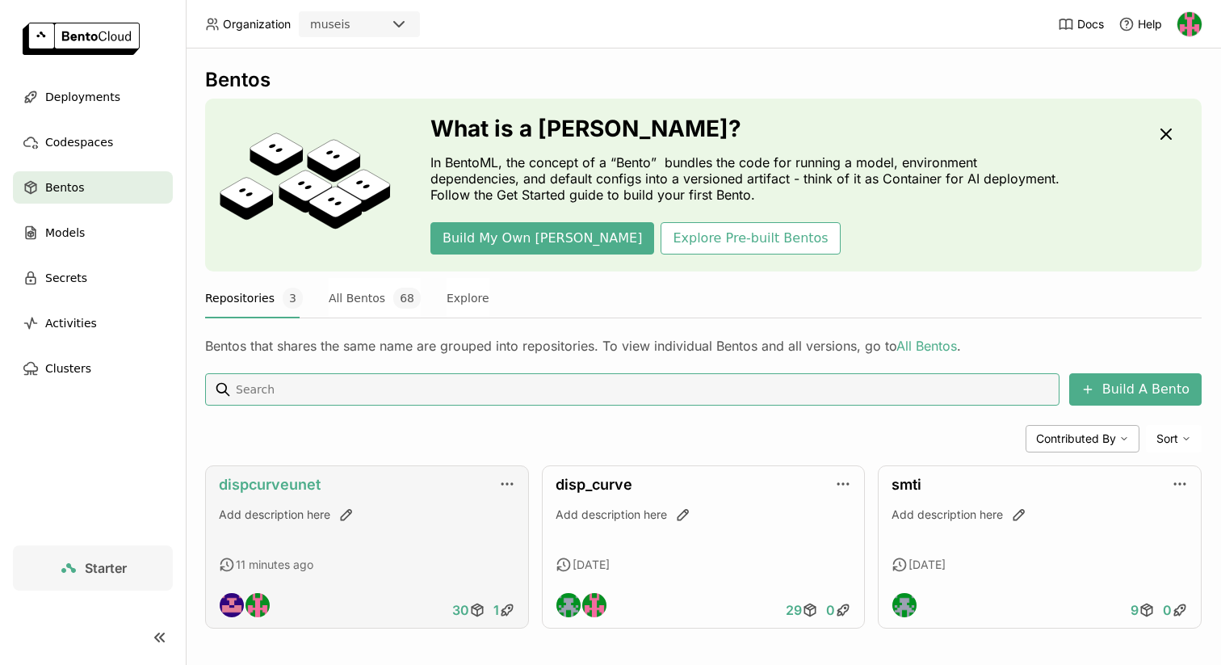
click at [307, 482] on link "dispcurveunet" at bounding box center [270, 484] width 102 height 17
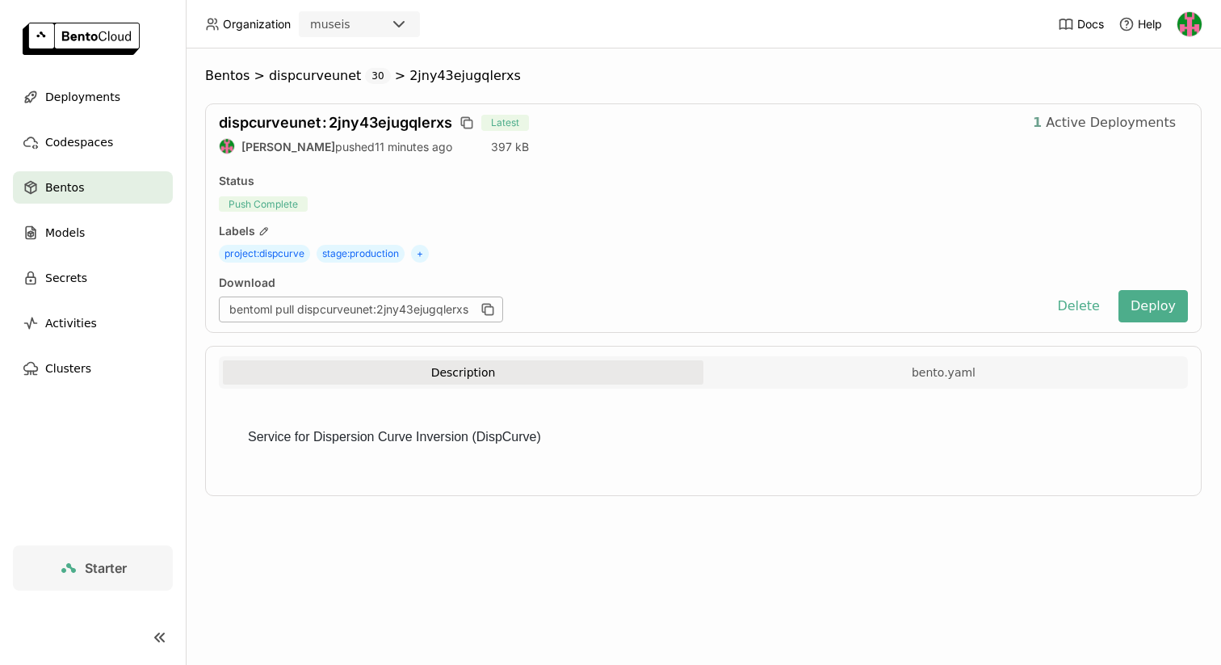
click at [1095, 124] on span "Active Deployments" at bounding box center [1111, 123] width 130 height 16
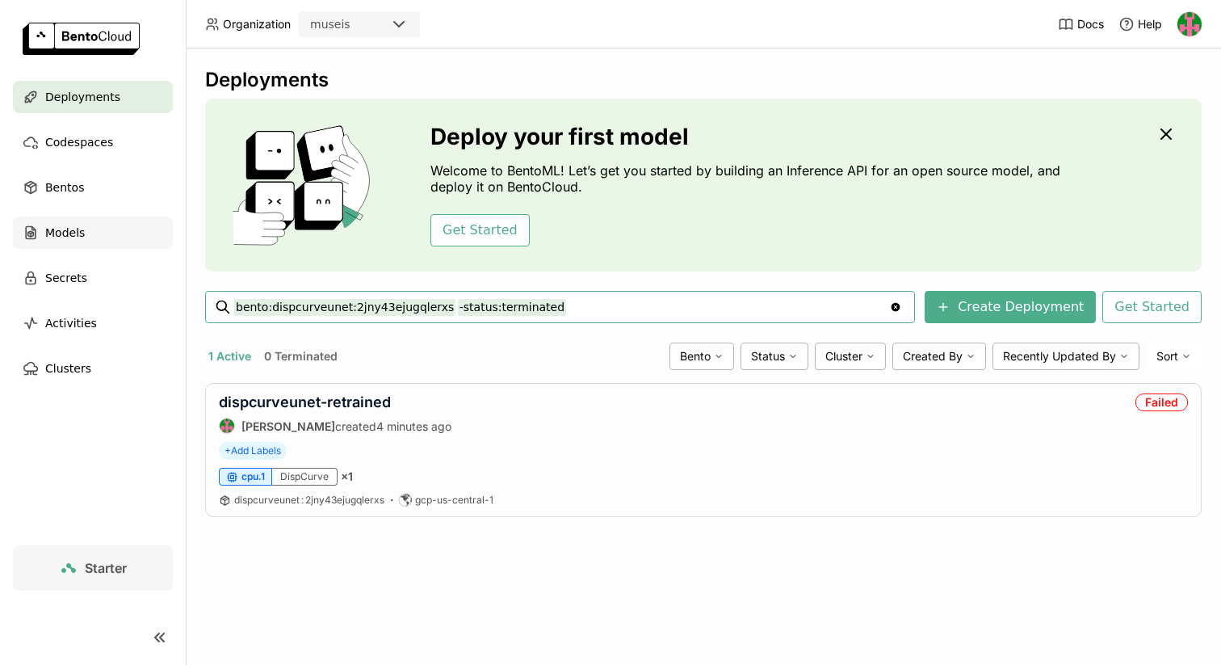
click at [72, 226] on span "Models" at bounding box center [65, 232] width 40 height 19
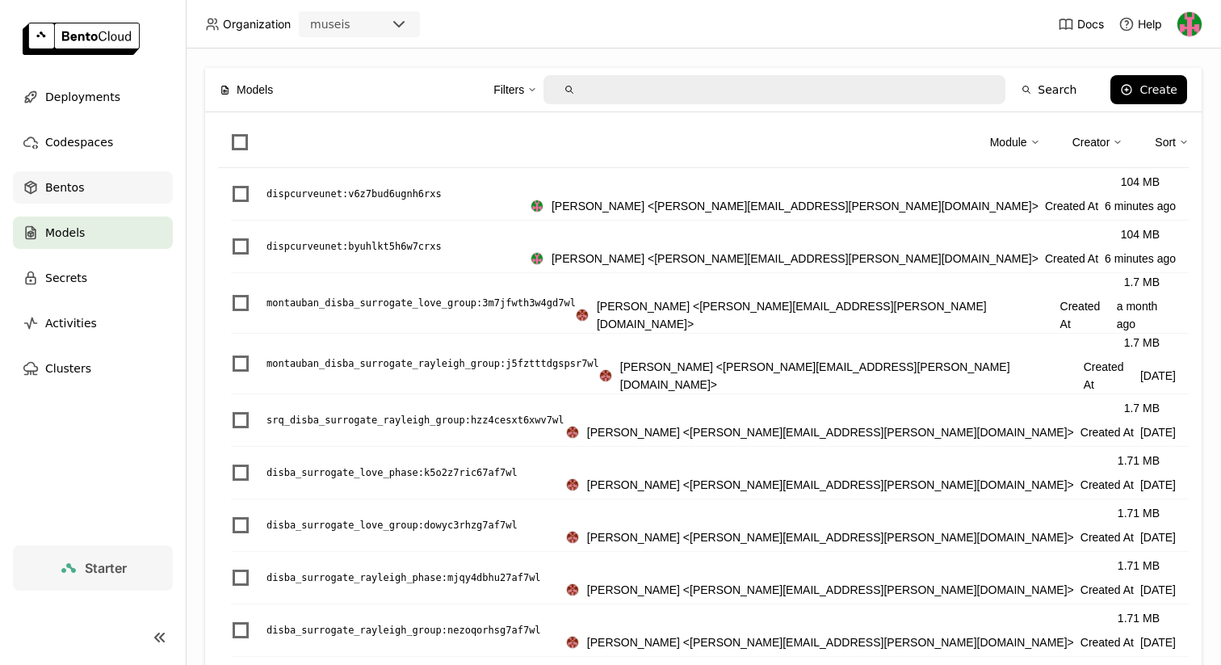
click at [81, 202] on div "Bentos" at bounding box center [93, 187] width 160 height 32
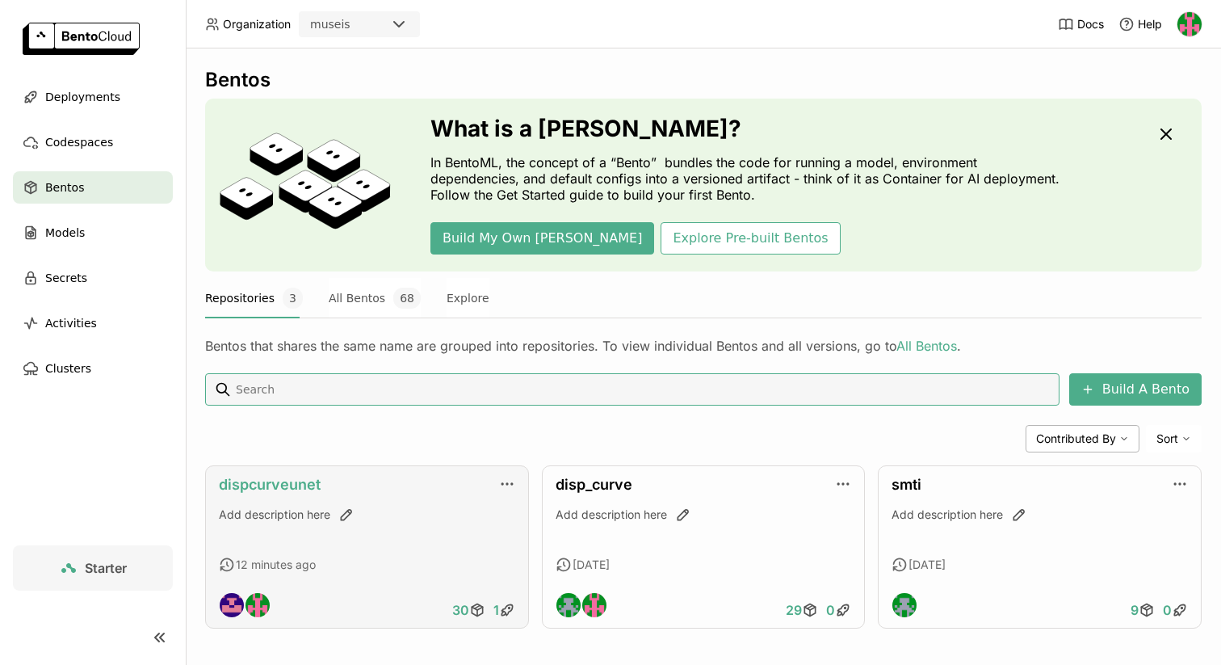
click at [260, 484] on link "dispcurveunet" at bounding box center [270, 484] width 102 height 17
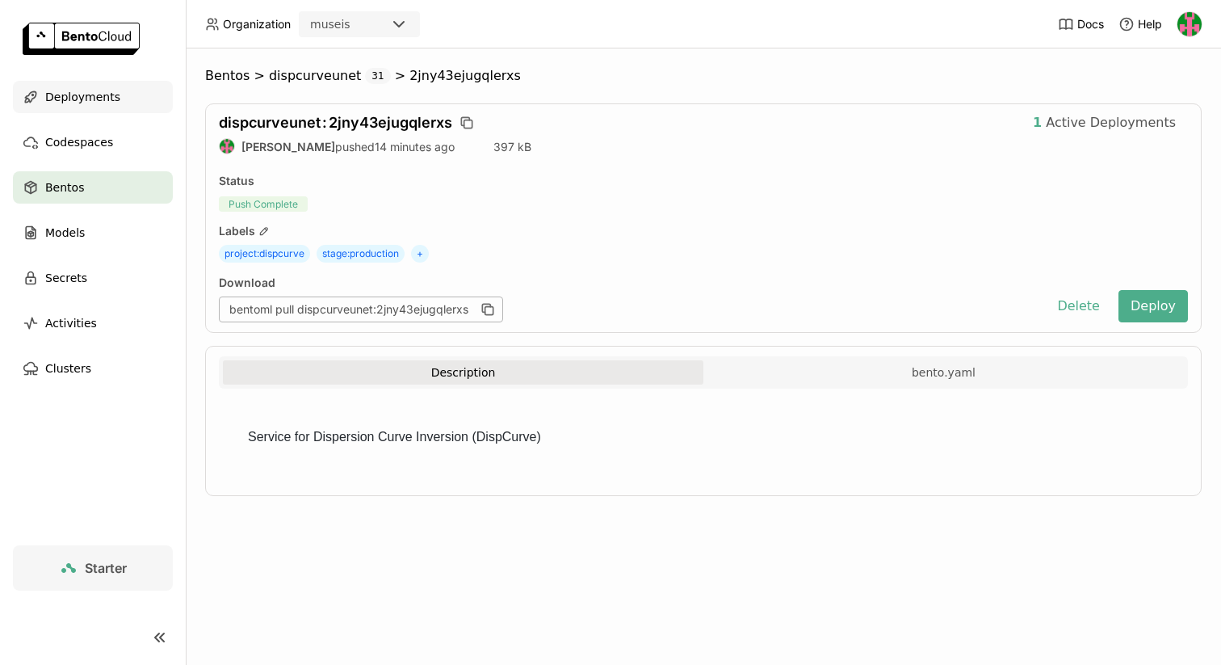
click at [93, 104] on span "Deployments" at bounding box center [82, 96] width 75 height 19
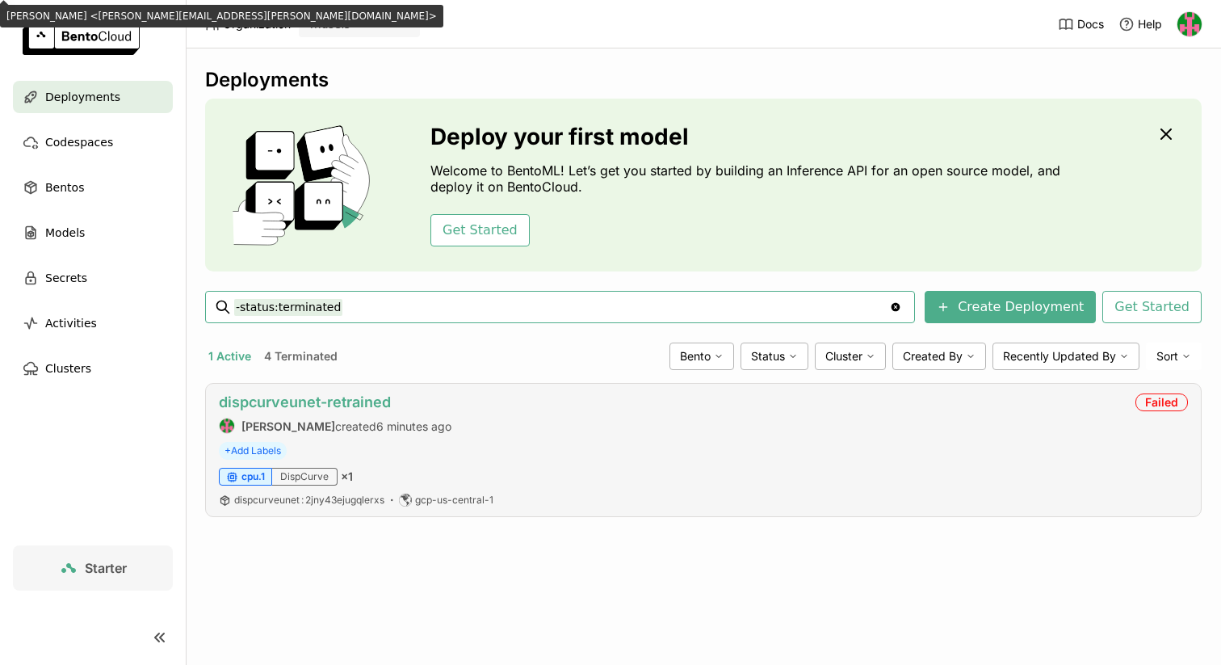
click at [289, 396] on link "dispcurveunet-retrained" at bounding box center [305, 401] width 172 height 17
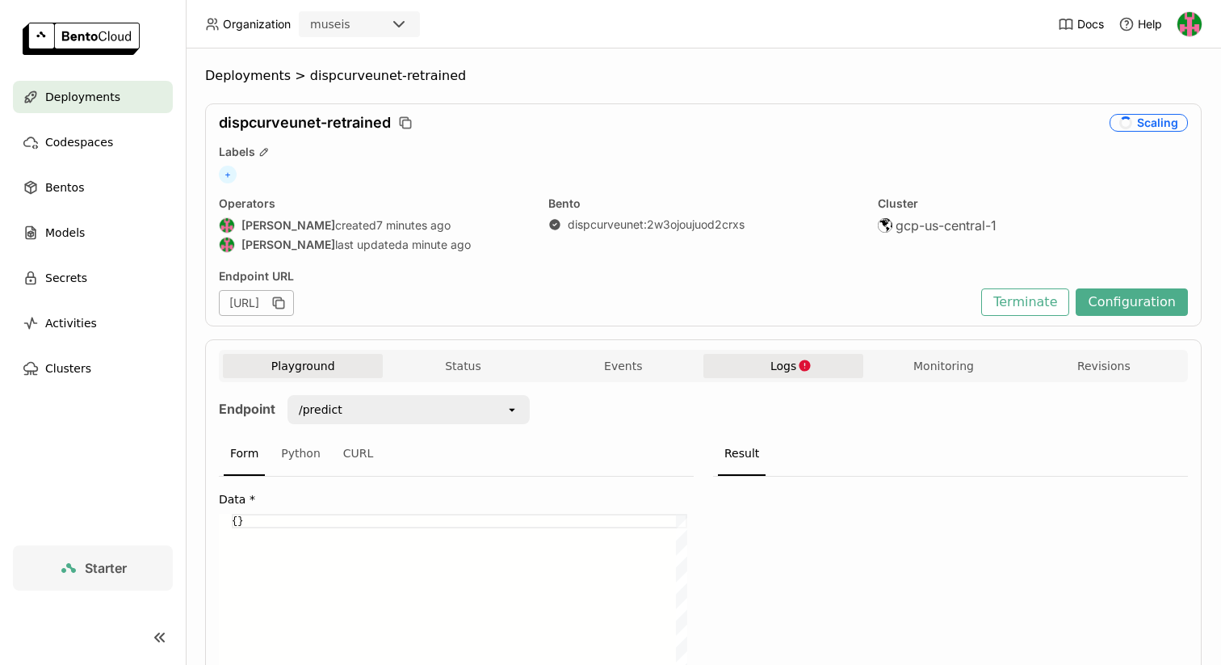
click at [799, 359] on icon "button" at bounding box center [805, 366] width 14 height 14
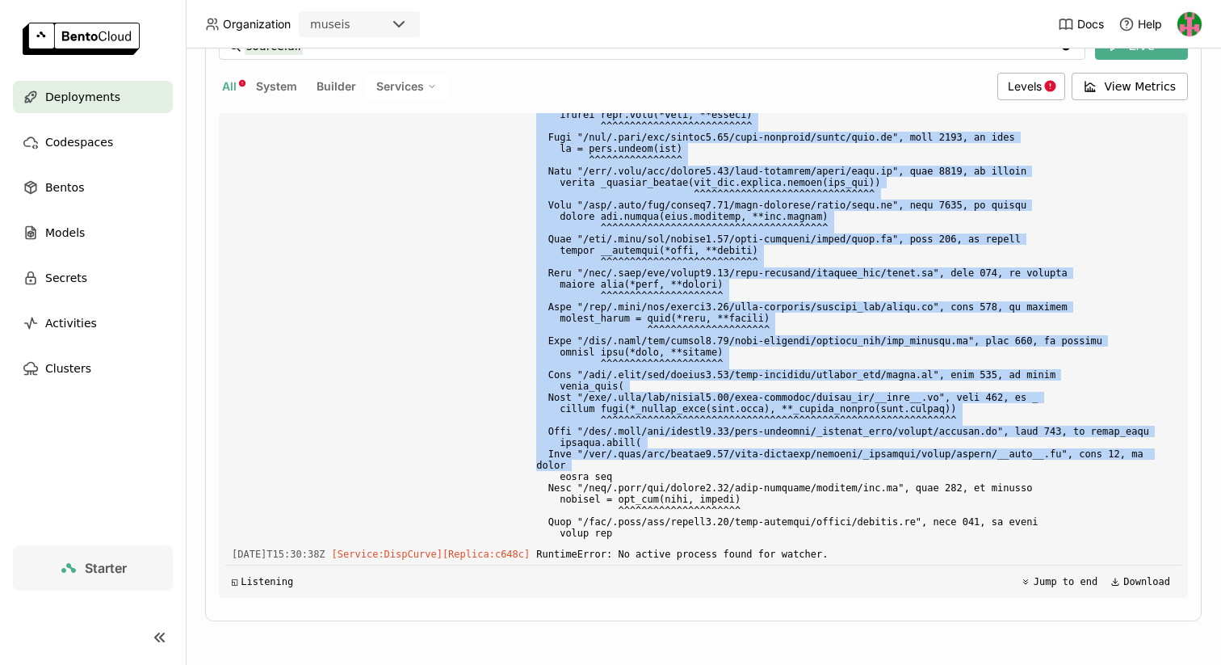
scroll to position [9247, 0]
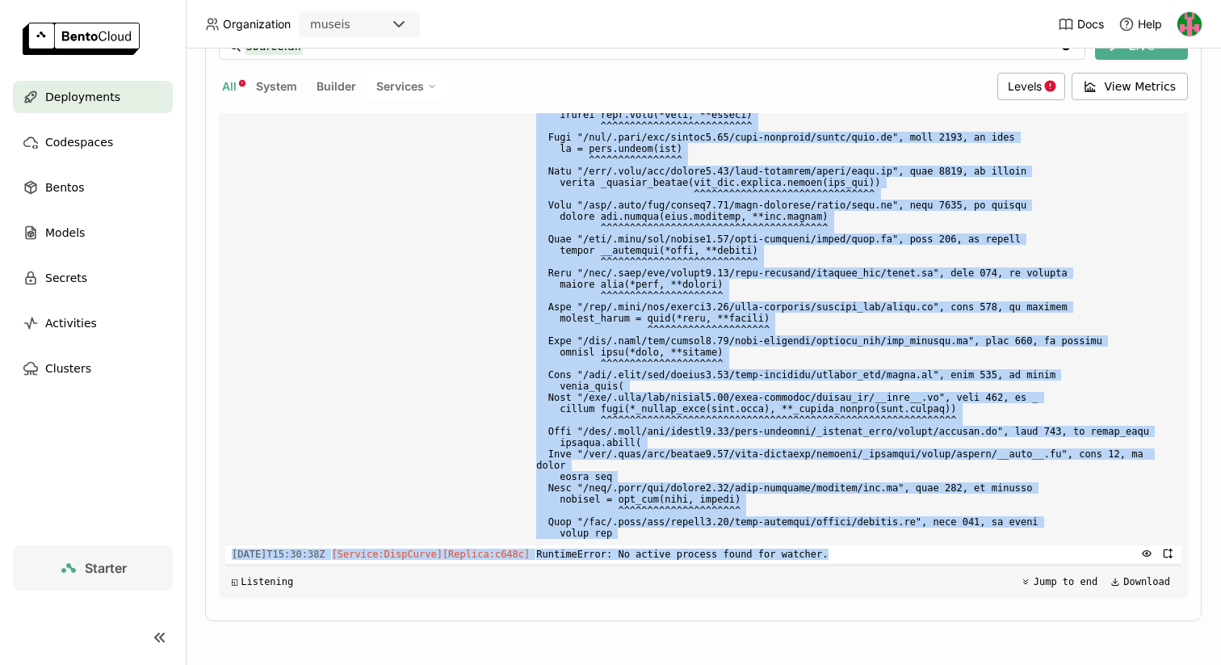
drag, startPoint x: 231, startPoint y: 460, endPoint x: 855, endPoint y: 553, distance: 630.7
click at [855, 553] on div "Load older logs 2025-09-04T15:29:15Z [Builder] [ dispcurveunet:2w3ojoujuod2crxs…" at bounding box center [703, 355] width 956 height 485
copy div "2025-09-04T15:30:34Z [Service:DispCurve] [Replica: c648c ] bentoml.exceptions.N…"
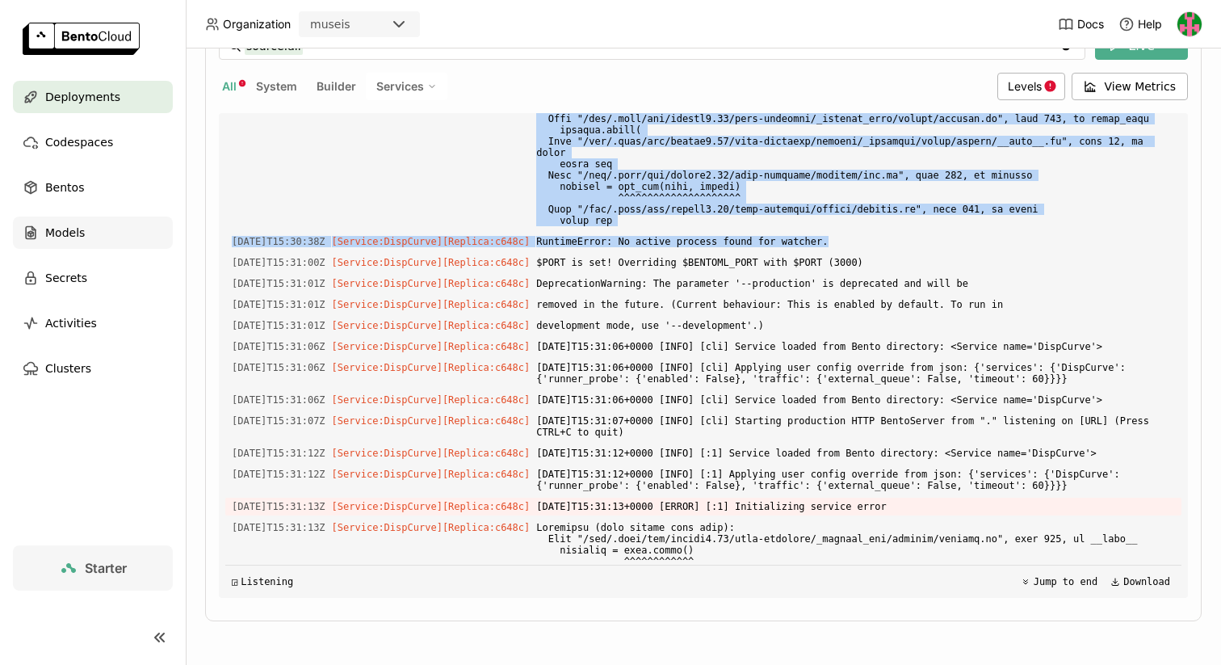
scroll to position [363, 0]
click at [67, 246] on div "Models" at bounding box center [93, 233] width 160 height 32
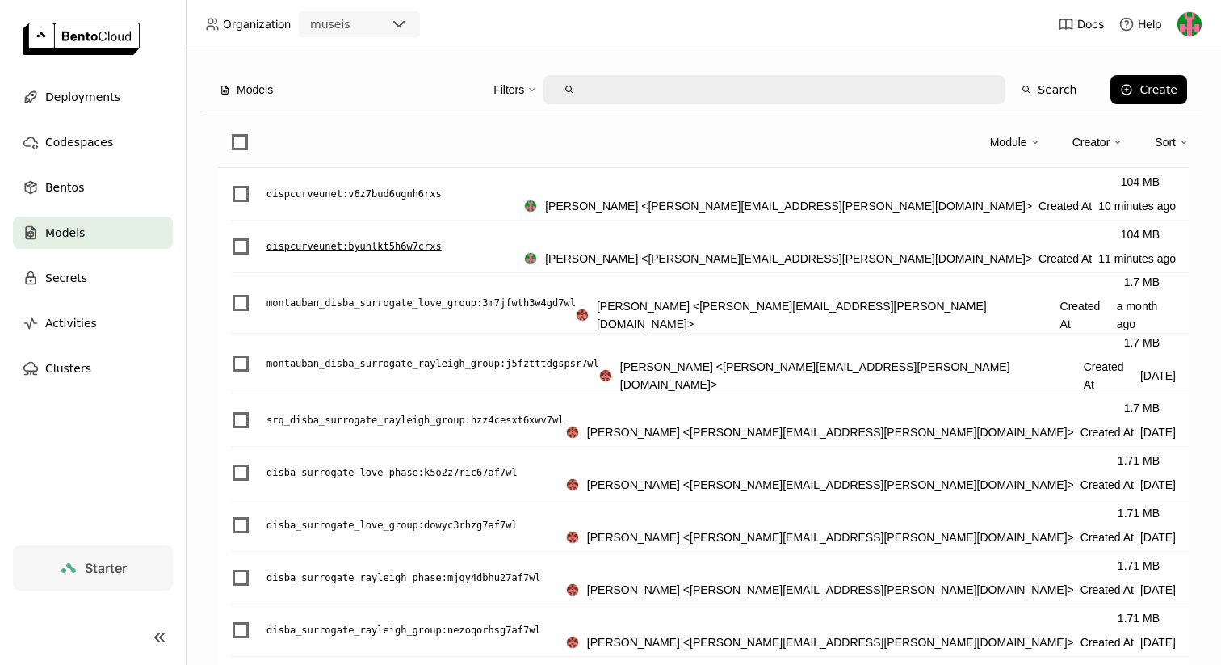
click at [313, 249] on p "dispcurveunet : byuhlkt5h6w7crxs" at bounding box center [354, 246] width 175 height 16
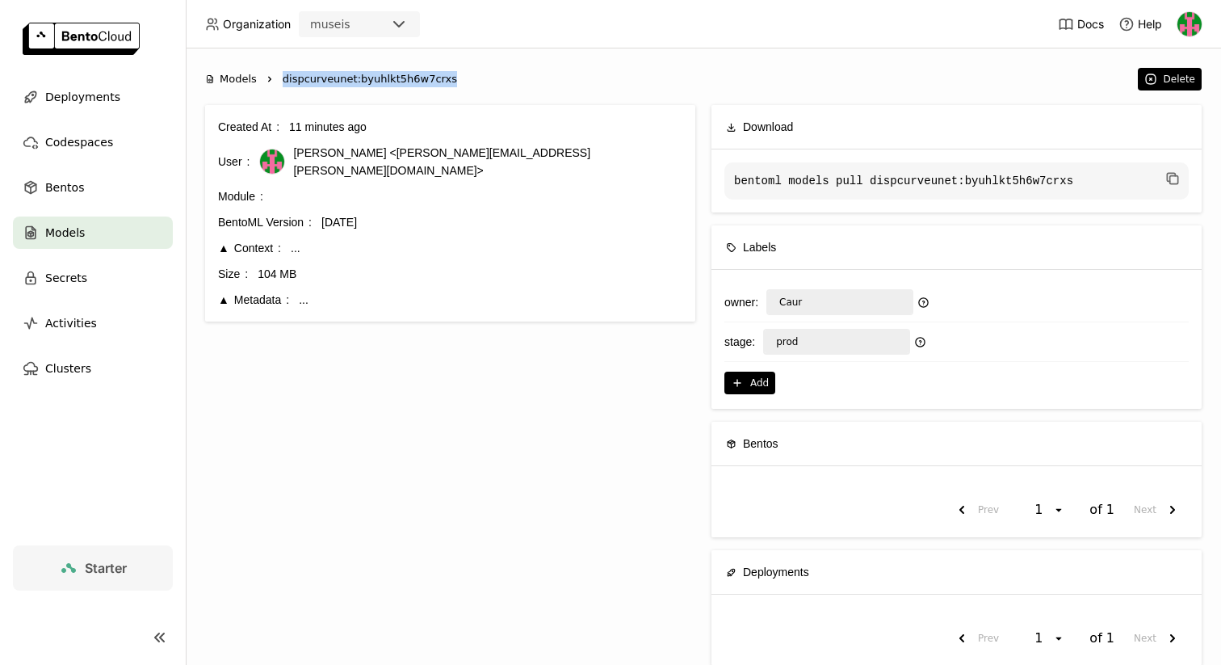
drag, startPoint x: 456, startPoint y: 84, endPoint x: 285, endPoint y: 79, distance: 170.5
click at [285, 79] on ol "Models Right dispcurveunet:byuhlkt5h6w7crxs" at bounding box center [667, 79] width 925 height 16
copy span "dispcurveunet:byuhlkt5h6w7crxs"
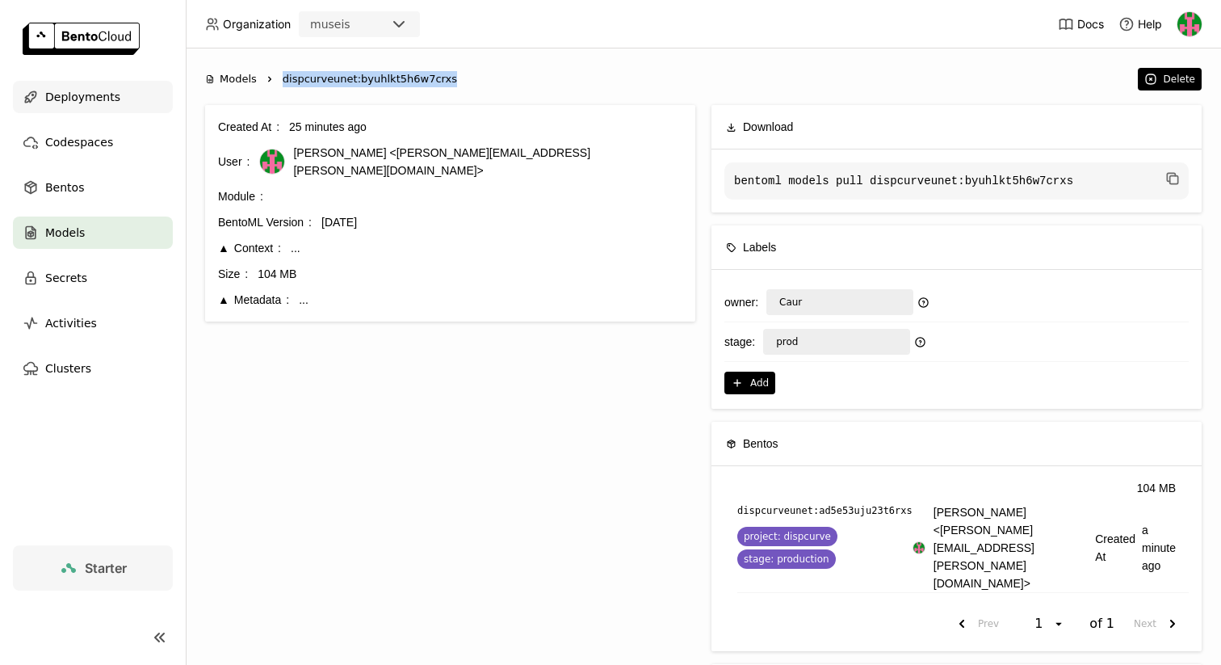
click at [113, 108] on div "Deployments" at bounding box center [93, 97] width 160 height 32
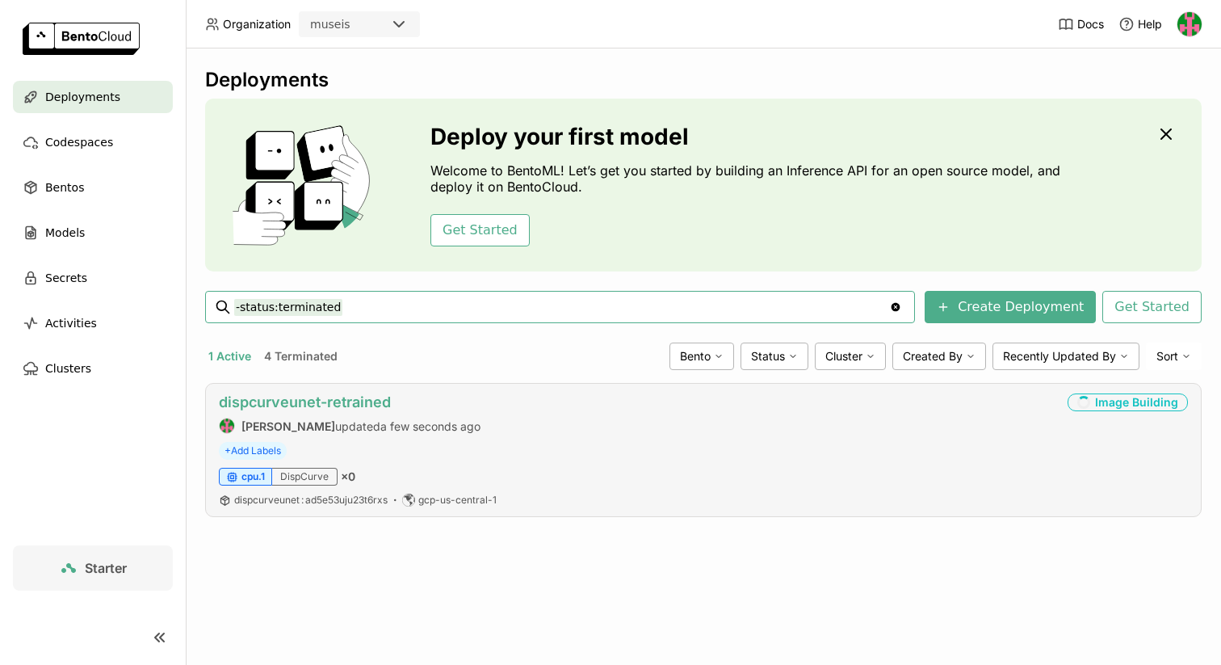
click at [259, 406] on link "dispcurveunet-retrained" at bounding box center [305, 401] width 172 height 17
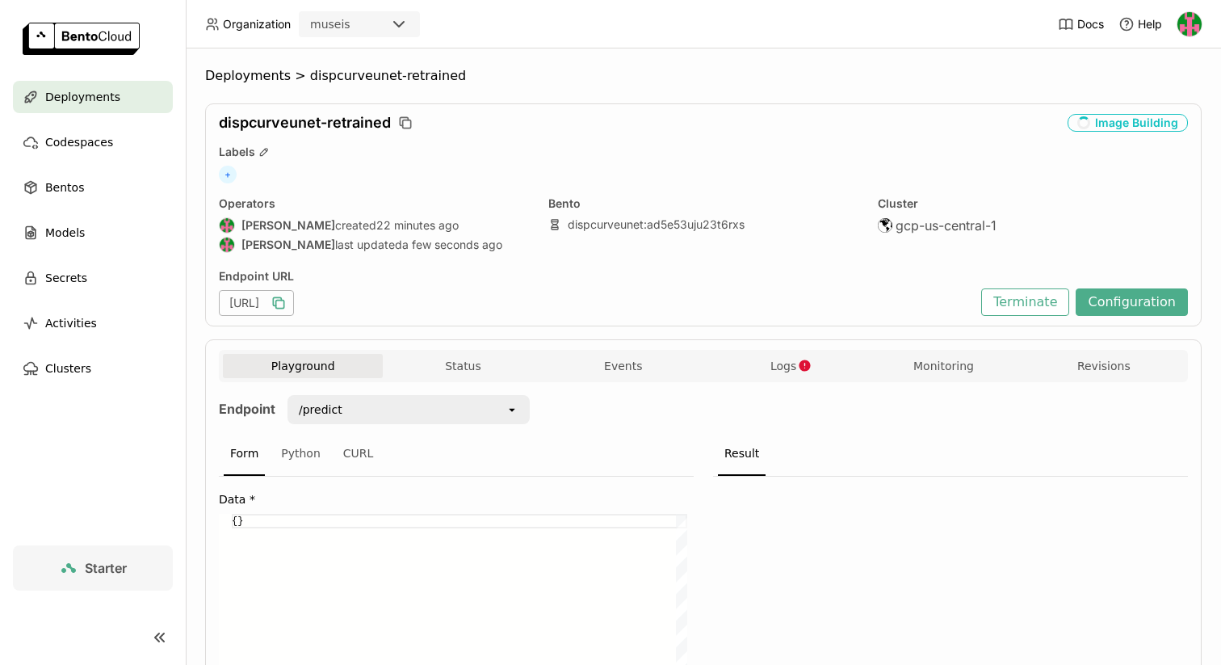
click at [284, 301] on icon "button" at bounding box center [280, 305] width 8 height 8
click at [763, 363] on button "Logs" at bounding box center [784, 367] width 160 height 24
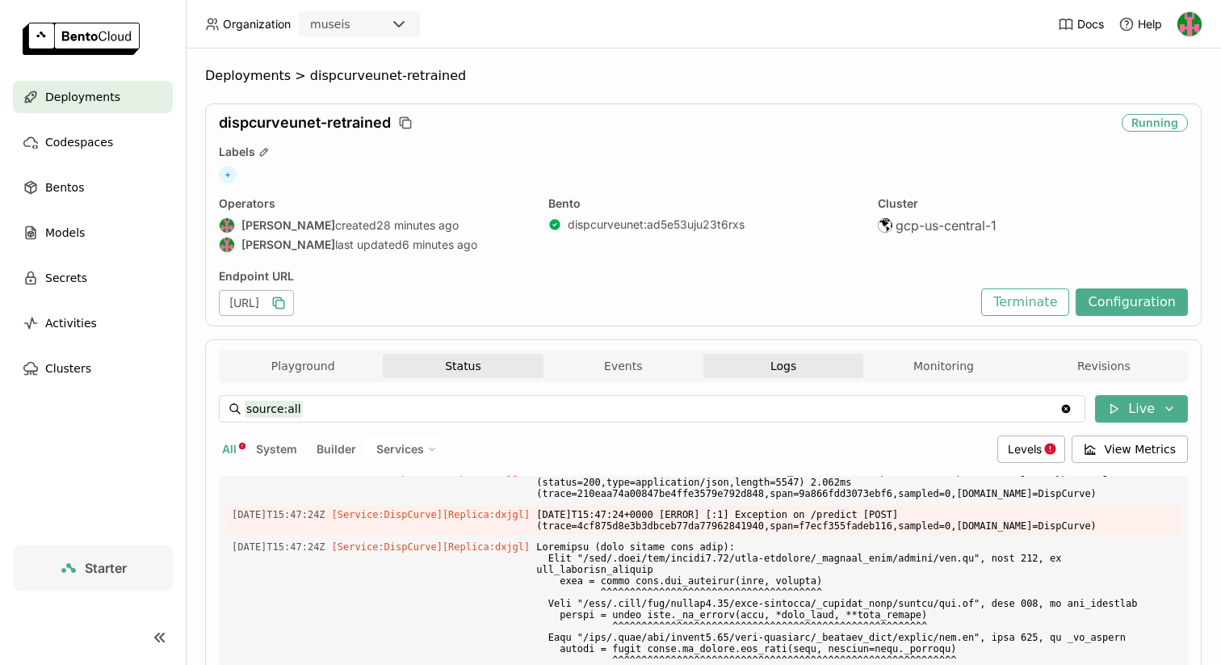
click at [465, 368] on button "Status" at bounding box center [463, 366] width 160 height 24
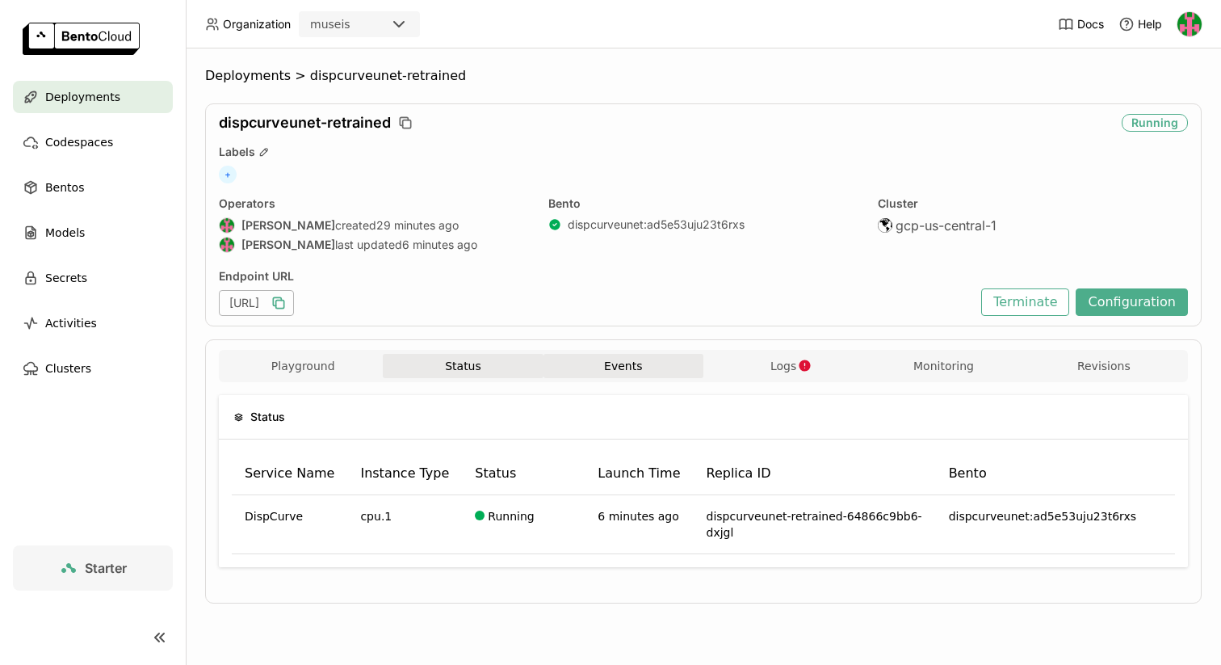
click at [608, 365] on button "Events" at bounding box center [624, 366] width 160 height 24
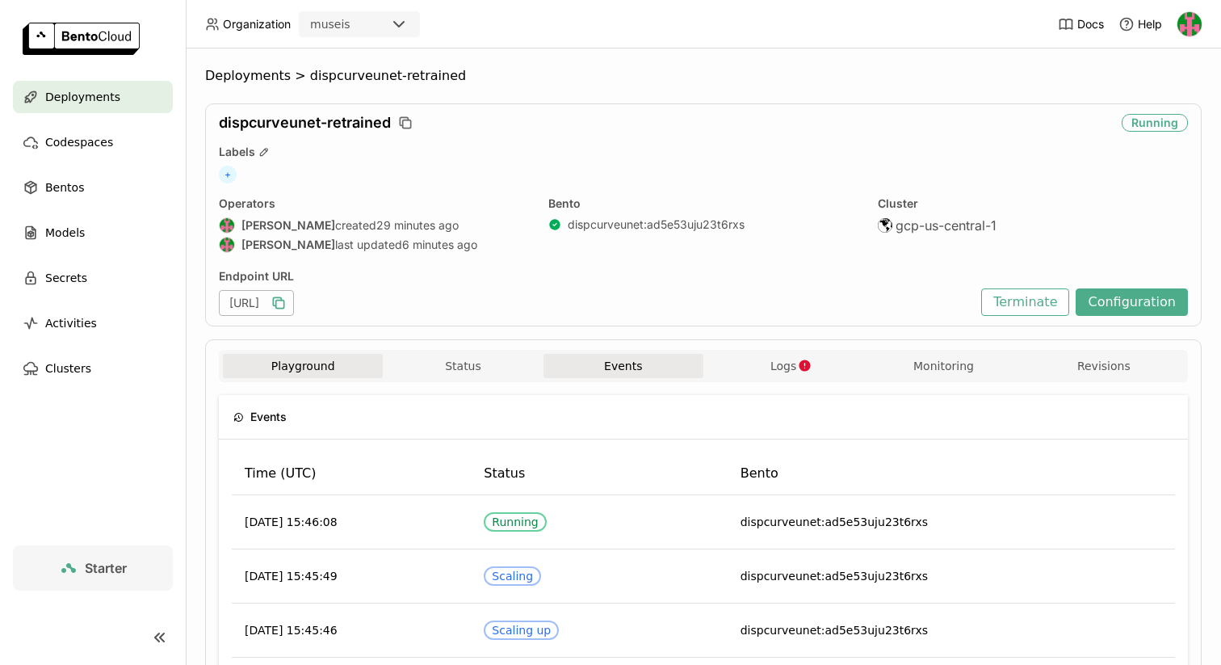
click at [359, 373] on button "Playground" at bounding box center [303, 366] width 160 height 24
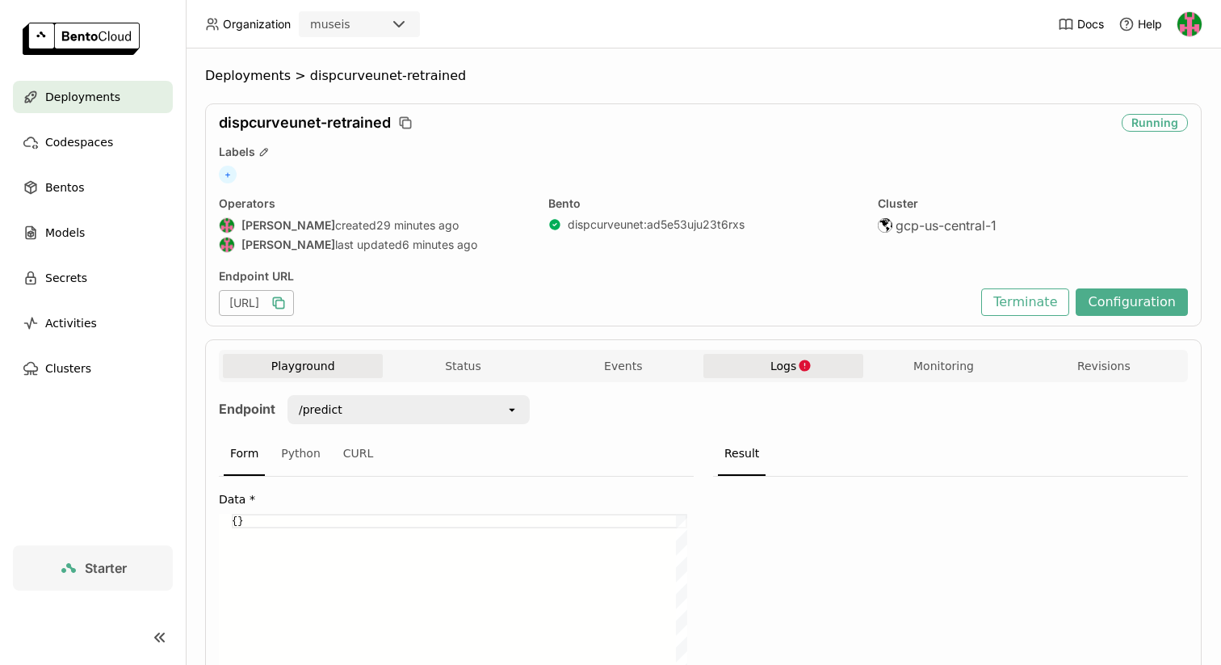
click at [806, 365] on button "Logs" at bounding box center [784, 366] width 160 height 24
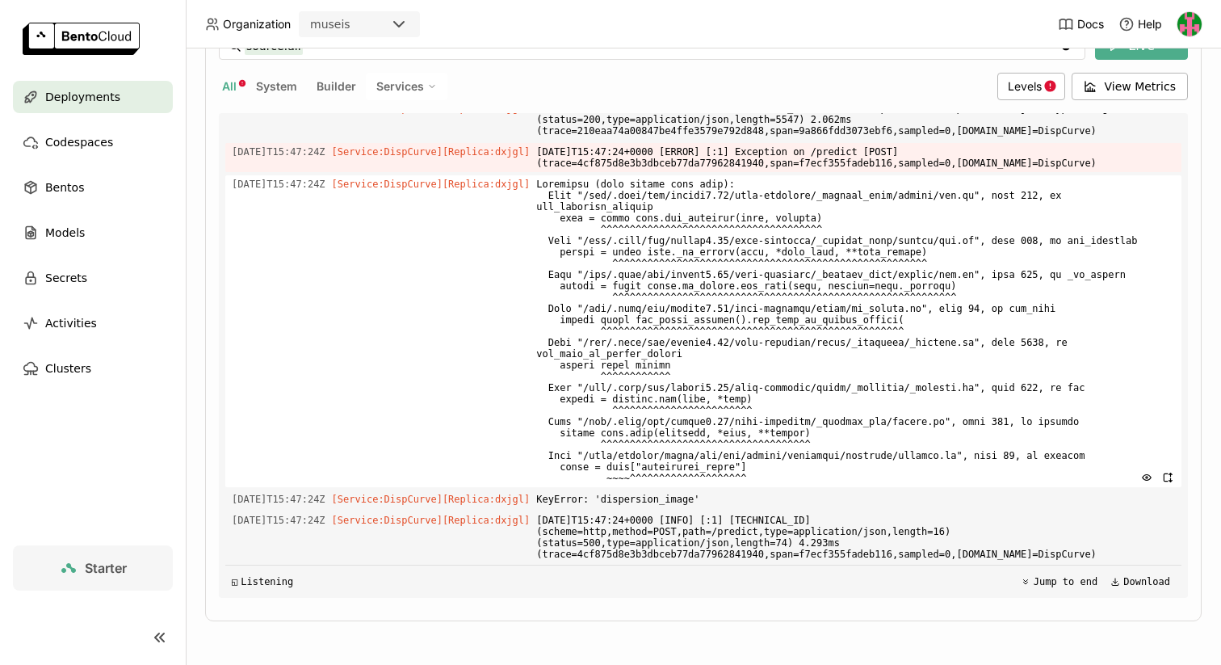
scroll to position [5228, 0]
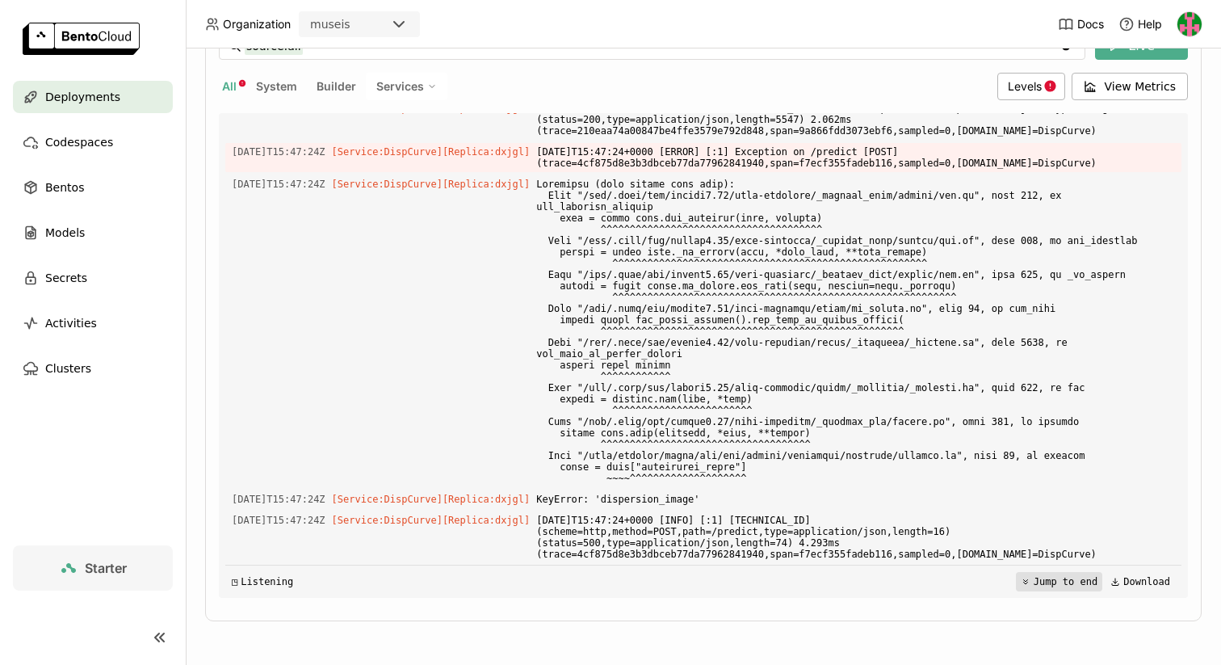
click at [1023, 579] on button "Jump to end" at bounding box center [1059, 581] width 86 height 19
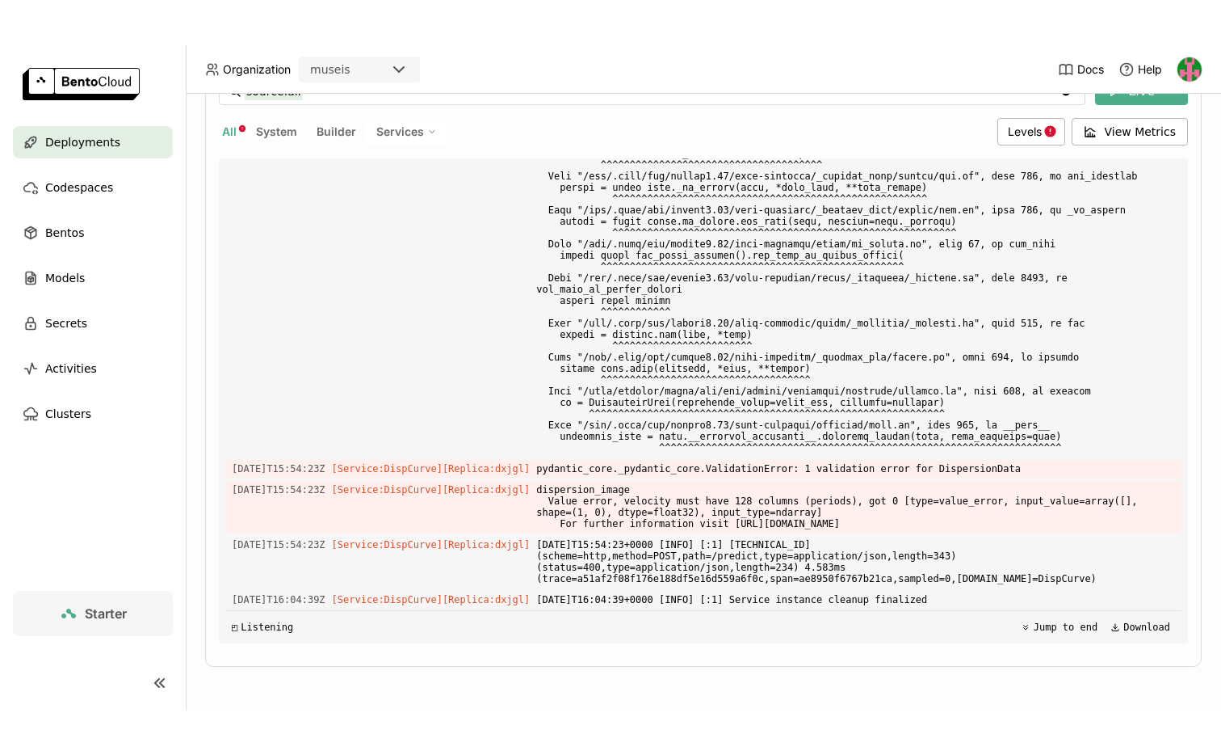
scroll to position [0, 0]
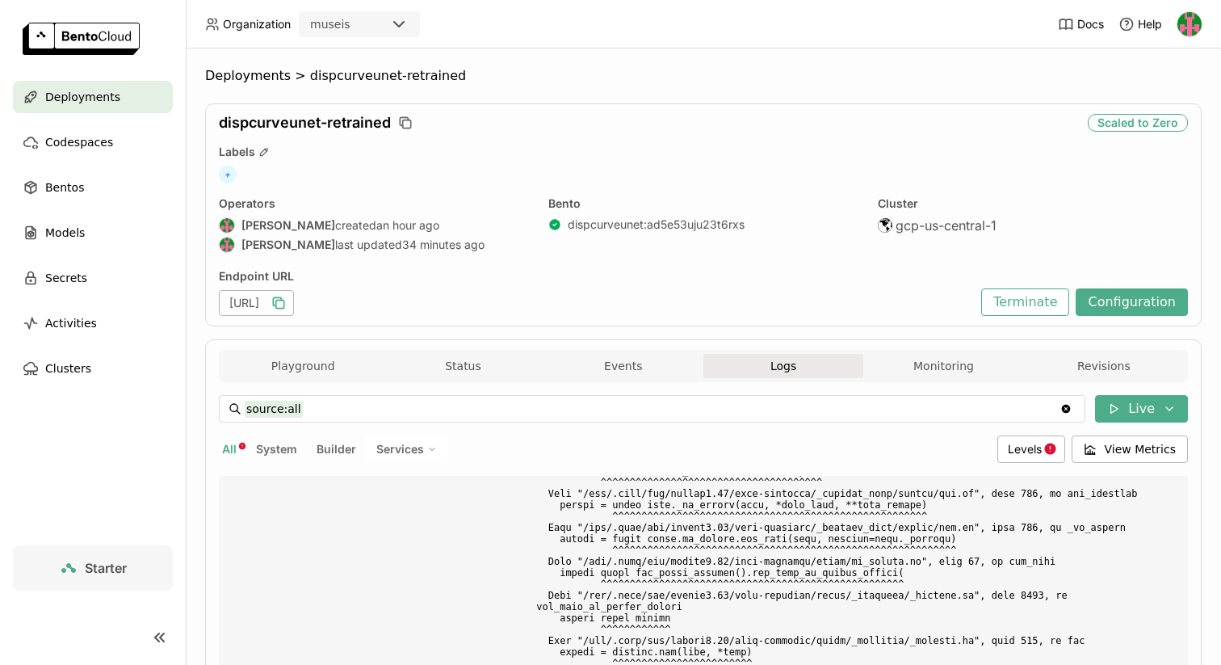
click at [1134, 113] on div "dispcurveunet-retrained Scaled to Zero Labels + Operators Noah Munro-Kagan crea…" at bounding box center [703, 214] width 997 height 223
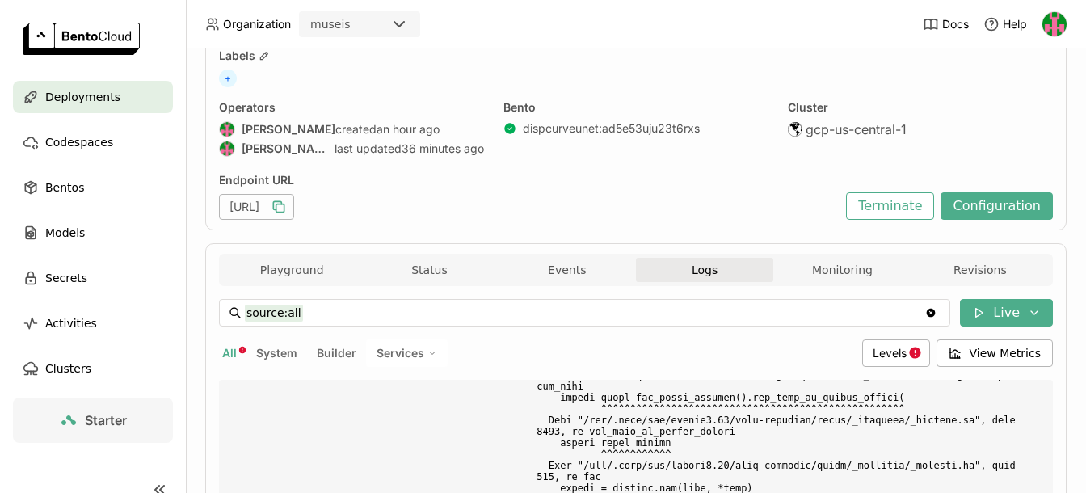
scroll to position [111, 0]
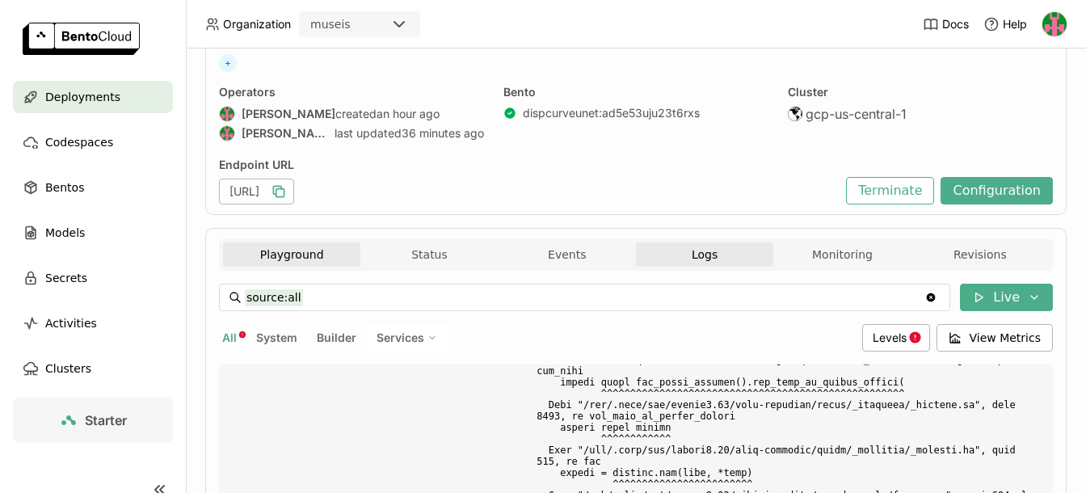
click at [280, 258] on button "Playground" at bounding box center [291, 254] width 137 height 24
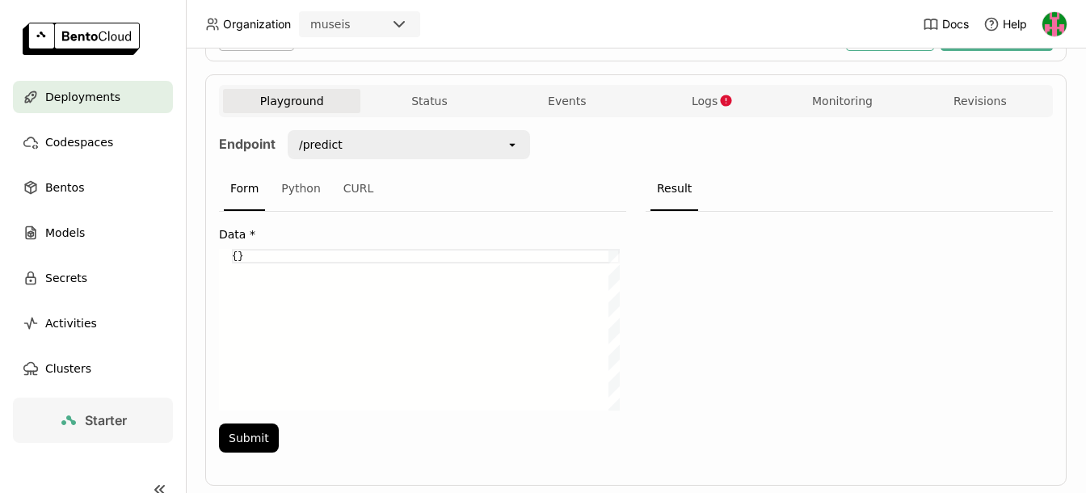
scroll to position [284, 0]
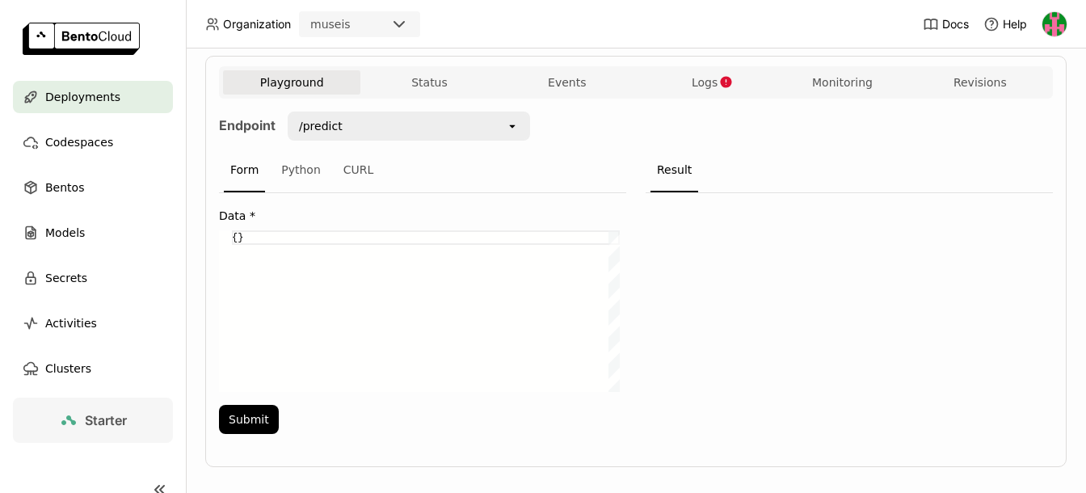
click at [297, 317] on div "{}" at bounding box center [426, 311] width 388 height 162
paste textarea "}"
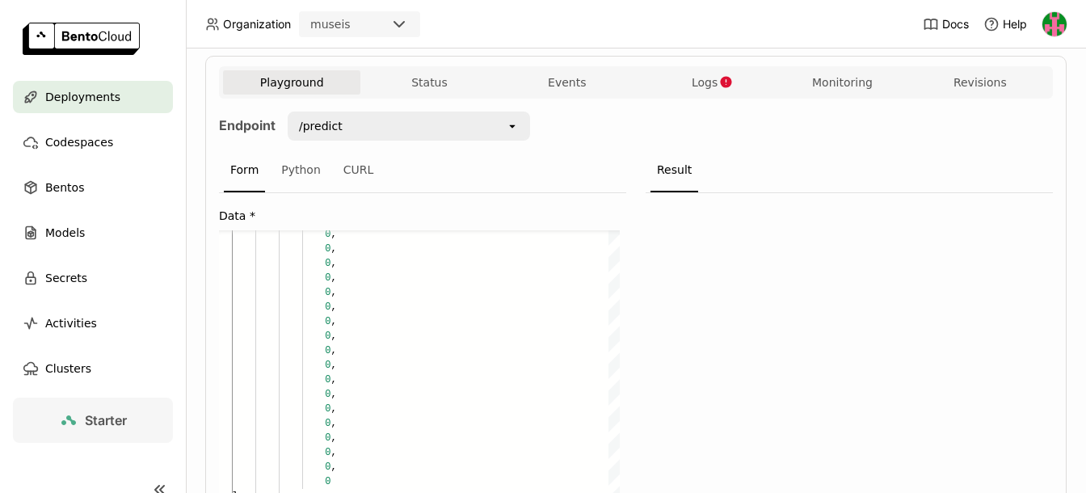
scroll to position [15, 6]
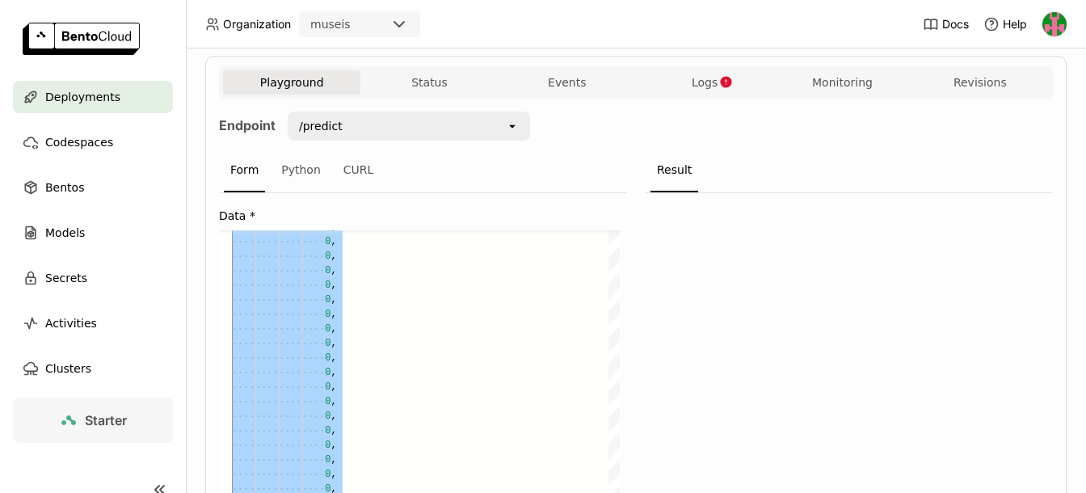
type textarea "{ "data": { "dispersion_image": [ [ 0.5096446486642431, 0.4960934780638325, 0.4…"
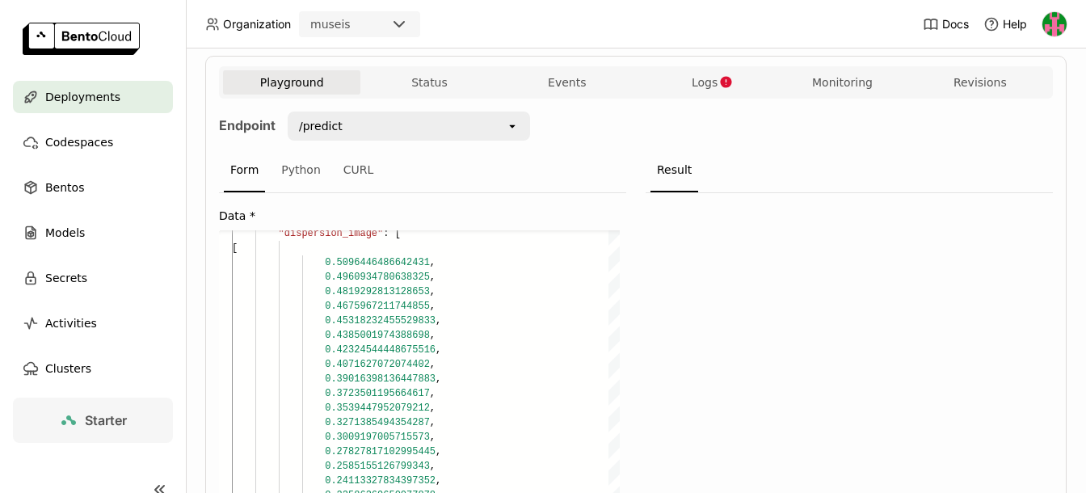
scroll to position [544, 0]
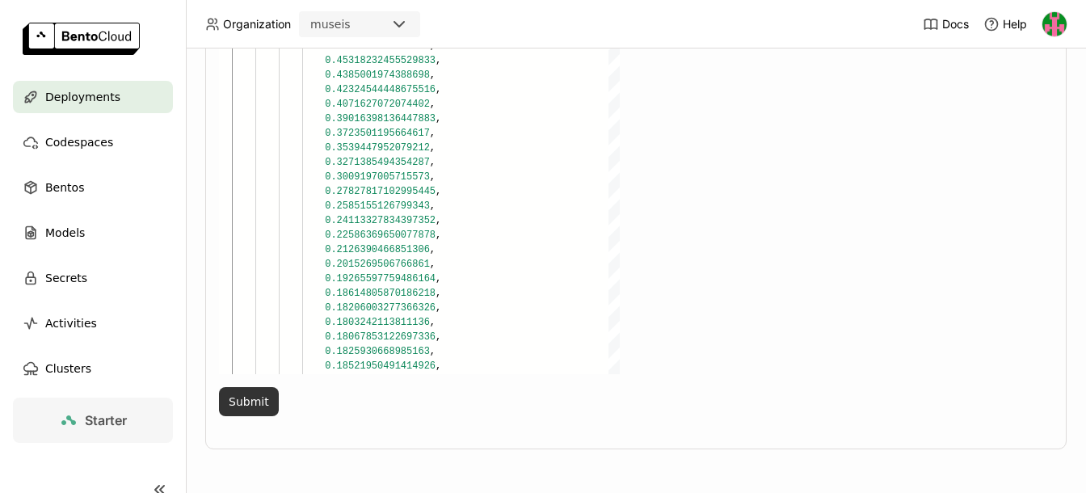
click at [238, 409] on button "Submit" at bounding box center [249, 401] width 60 height 29
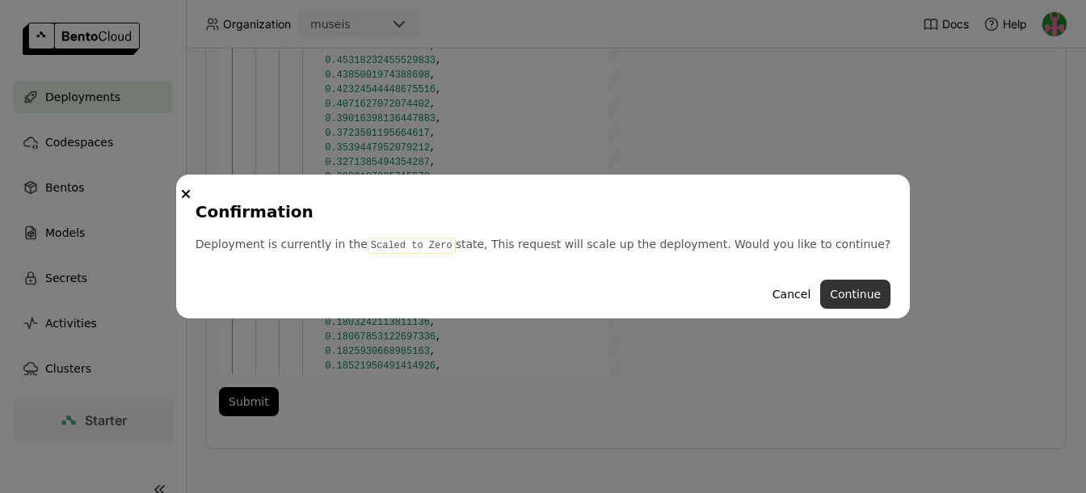
click at [820, 309] on button "Continue" at bounding box center [855, 294] width 70 height 29
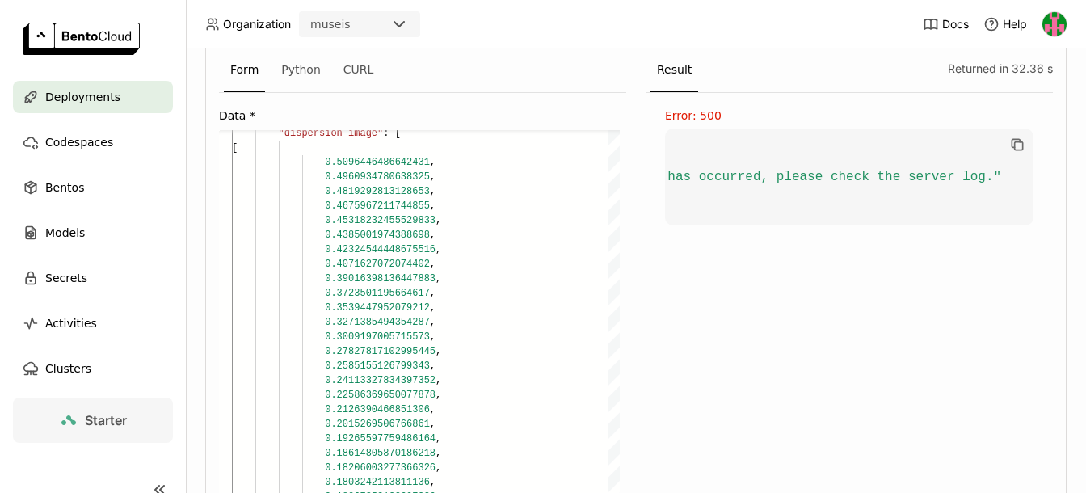
scroll to position [215, 0]
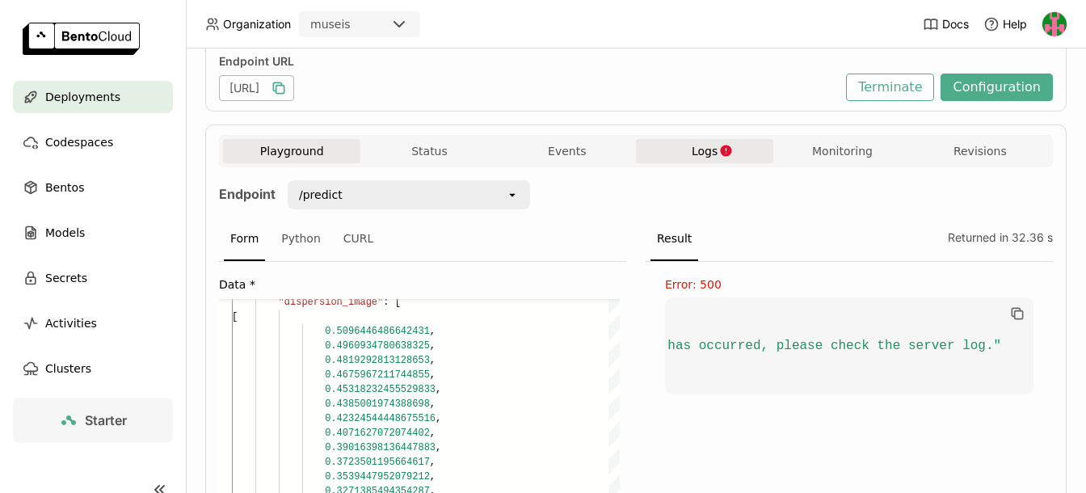
click at [683, 153] on button "Logs" at bounding box center [704, 151] width 137 height 24
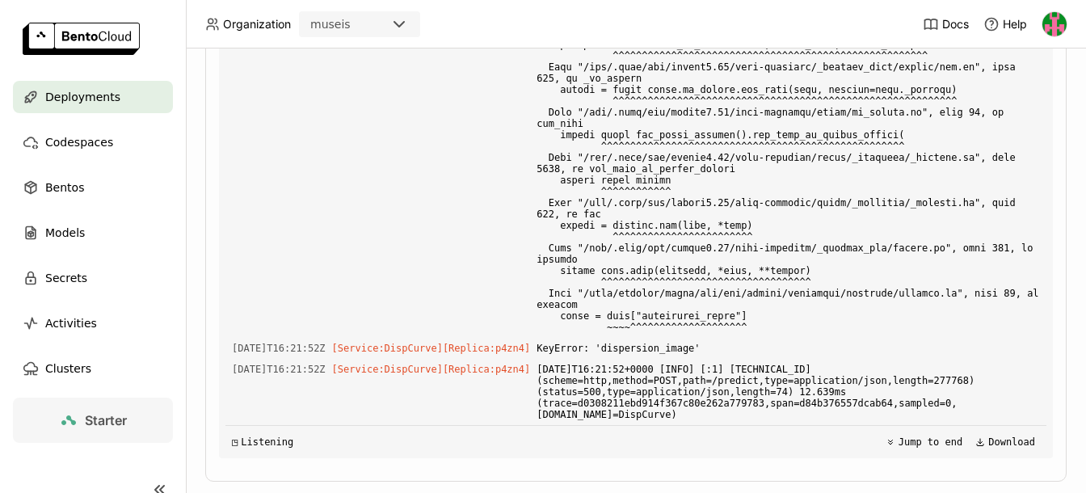
scroll to position [535, 0]
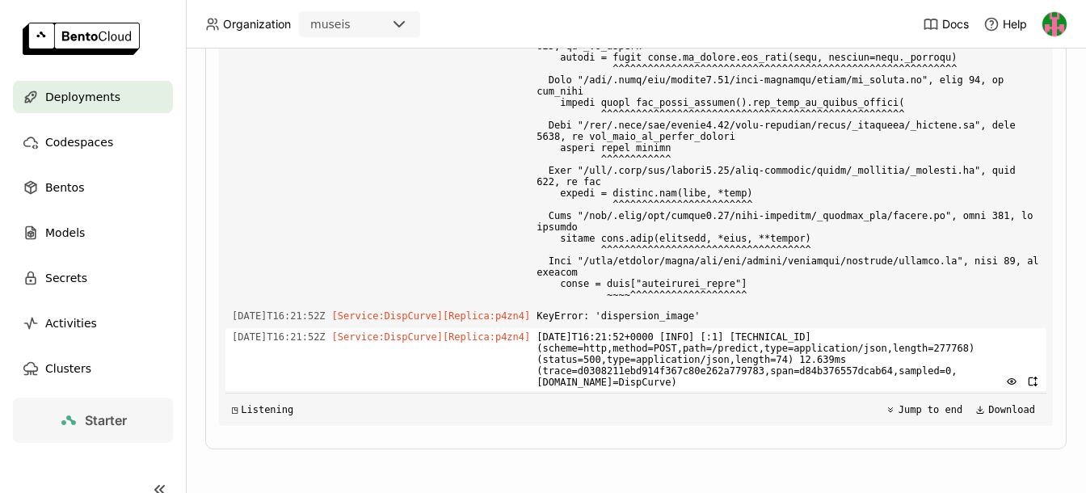
click at [623, 355] on span "2025-09-04T16:21:52+0000 [INFO] [:1] 10.1.19.39:57678 (scheme=http,method=POST,…" at bounding box center [787, 359] width 503 height 63
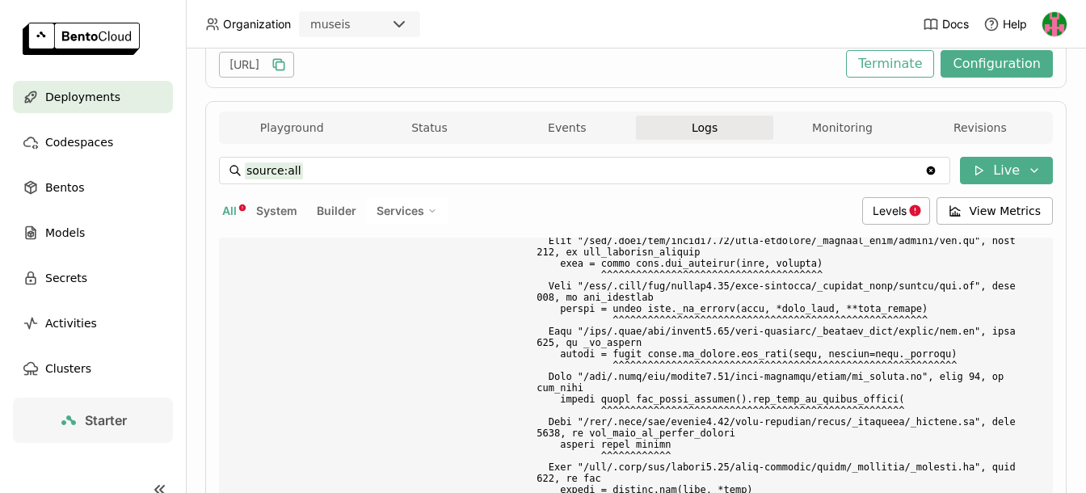
scroll to position [0, 0]
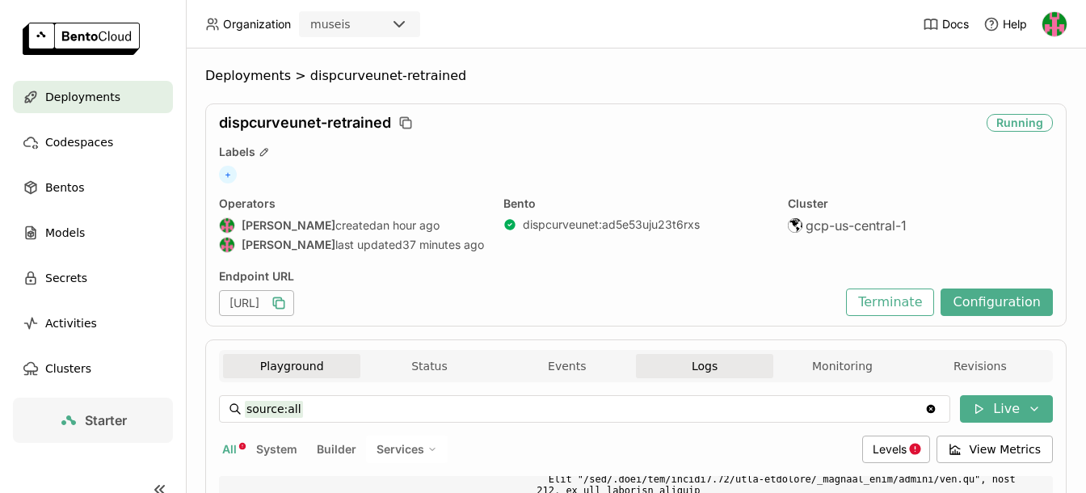
click at [292, 370] on button "Playground" at bounding box center [291, 366] width 137 height 24
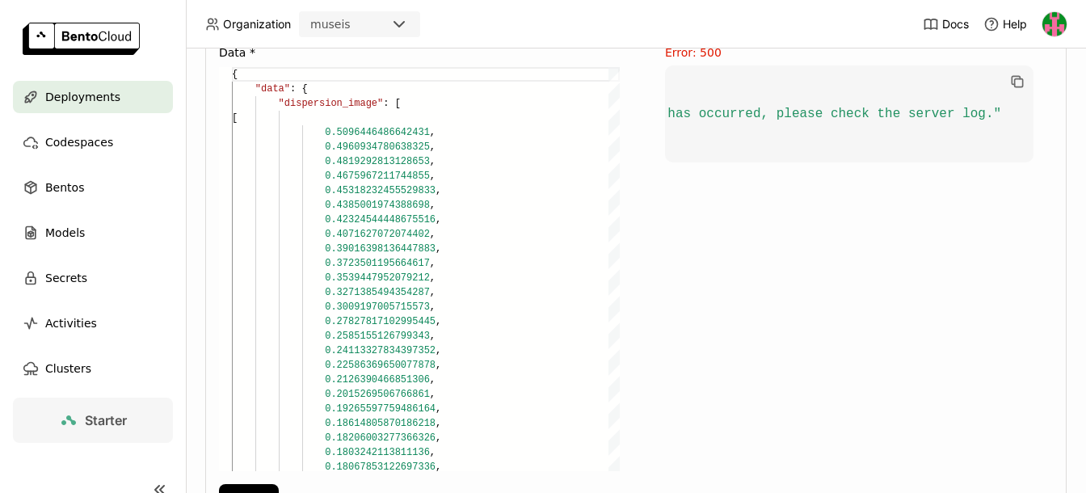
scroll to position [544, 0]
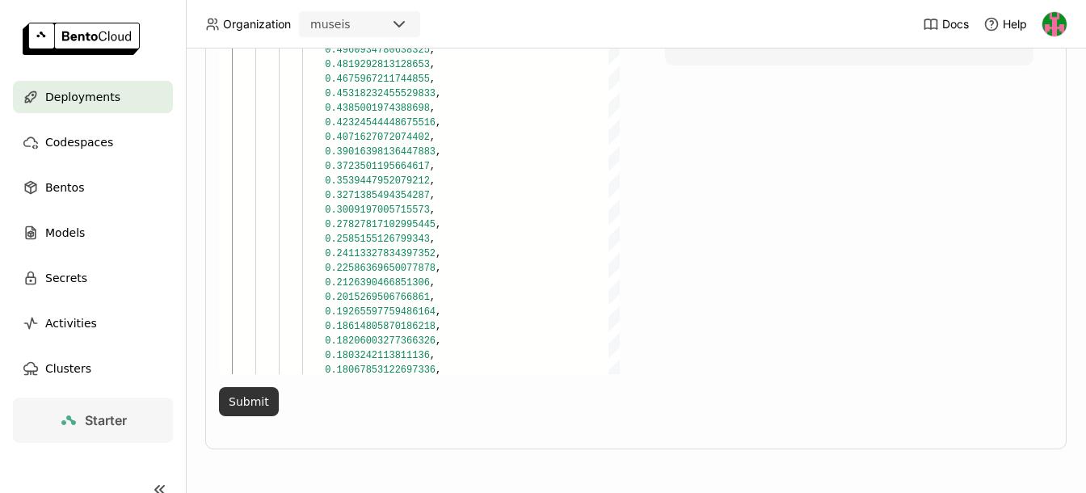
click at [256, 401] on button "Submit" at bounding box center [249, 401] width 60 height 29
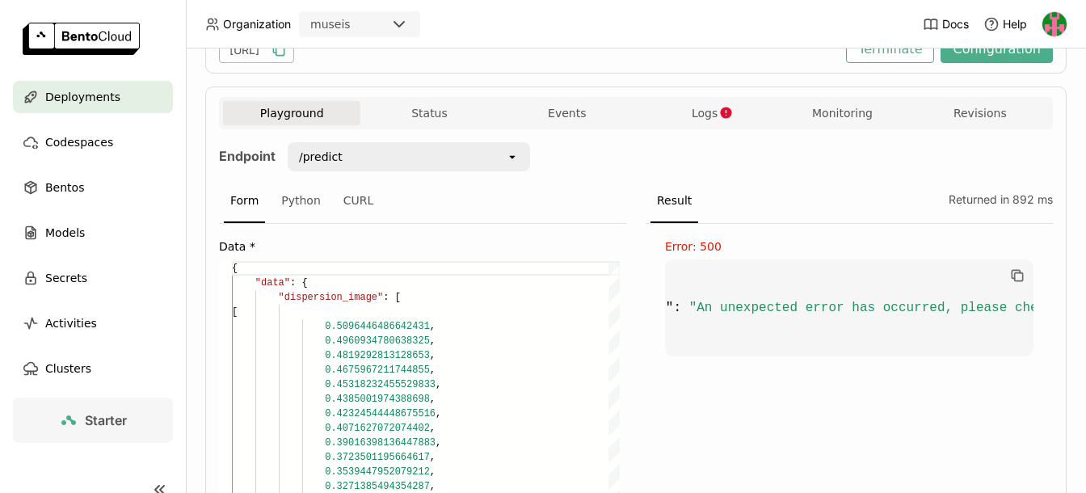
scroll to position [0, 0]
click at [708, 110] on span "Logs" at bounding box center [705, 113] width 26 height 15
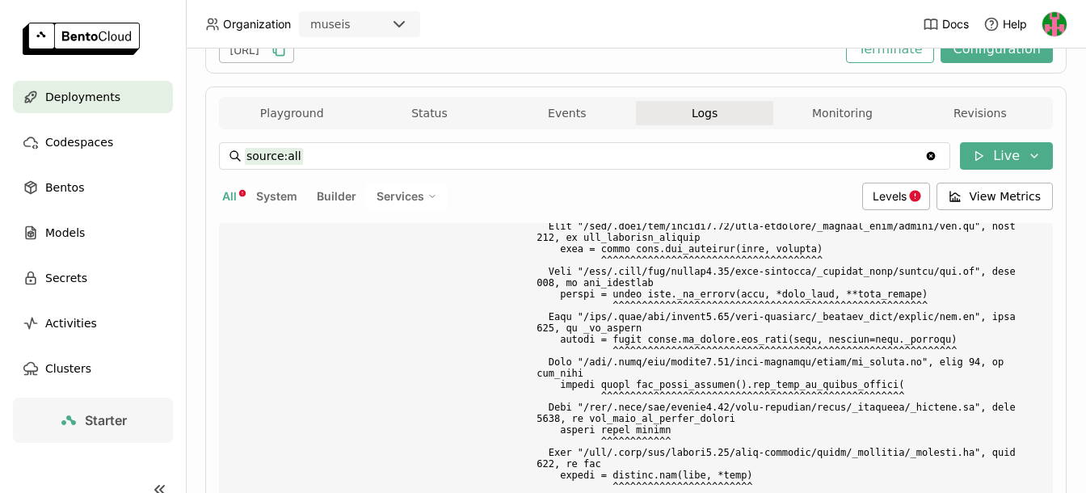
scroll to position [8609, 0]
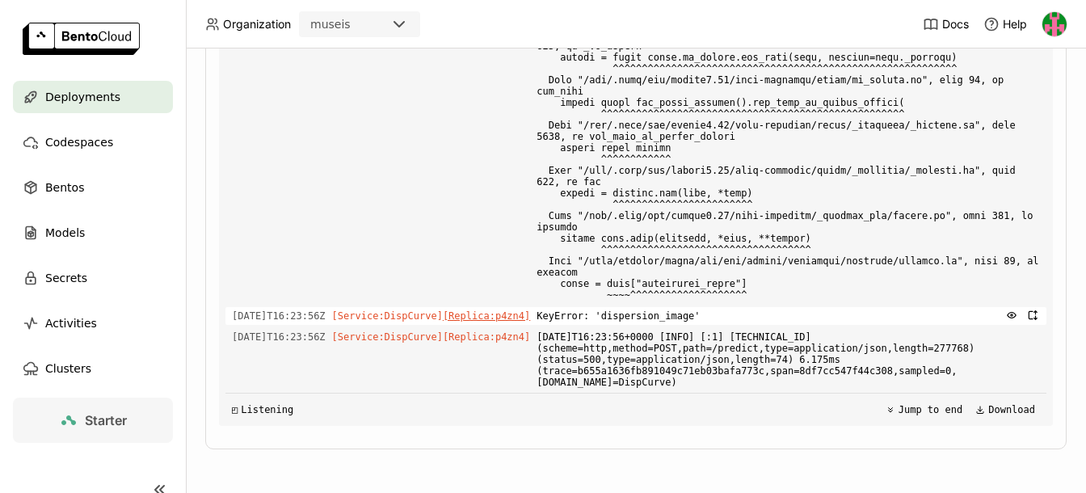
click at [508, 321] on span "[Replica: p4zn4 ]" at bounding box center [486, 315] width 87 height 11
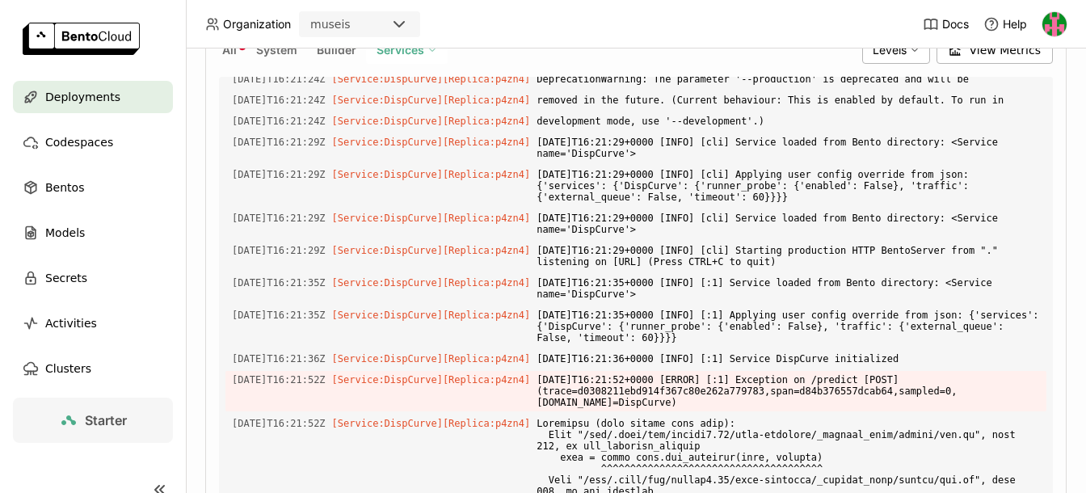
scroll to position [0, 0]
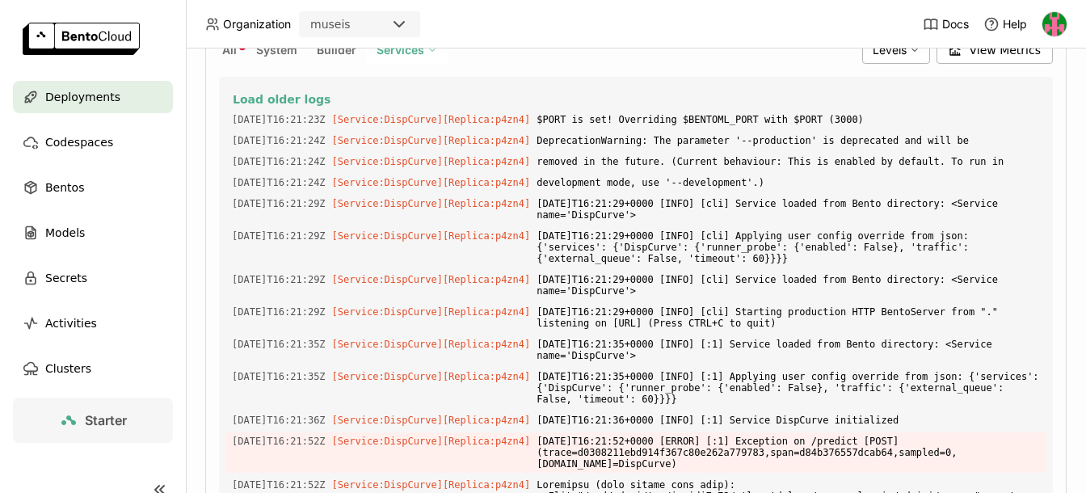
click at [229, 60] on button "All" at bounding box center [229, 50] width 21 height 21
type input "source:all"
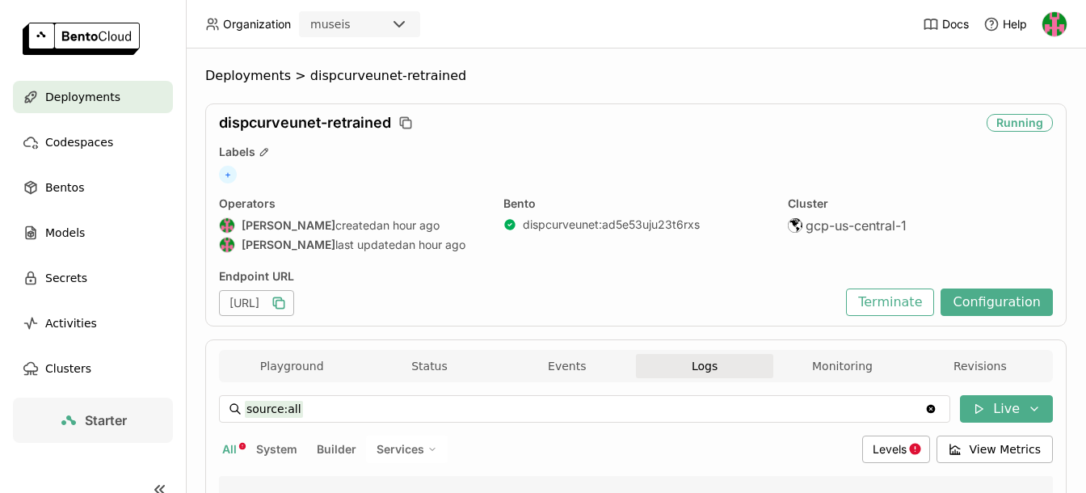
click at [287, 303] on icon "button" at bounding box center [279, 303] width 16 height 16
